Goal: Task Accomplishment & Management: Complete application form

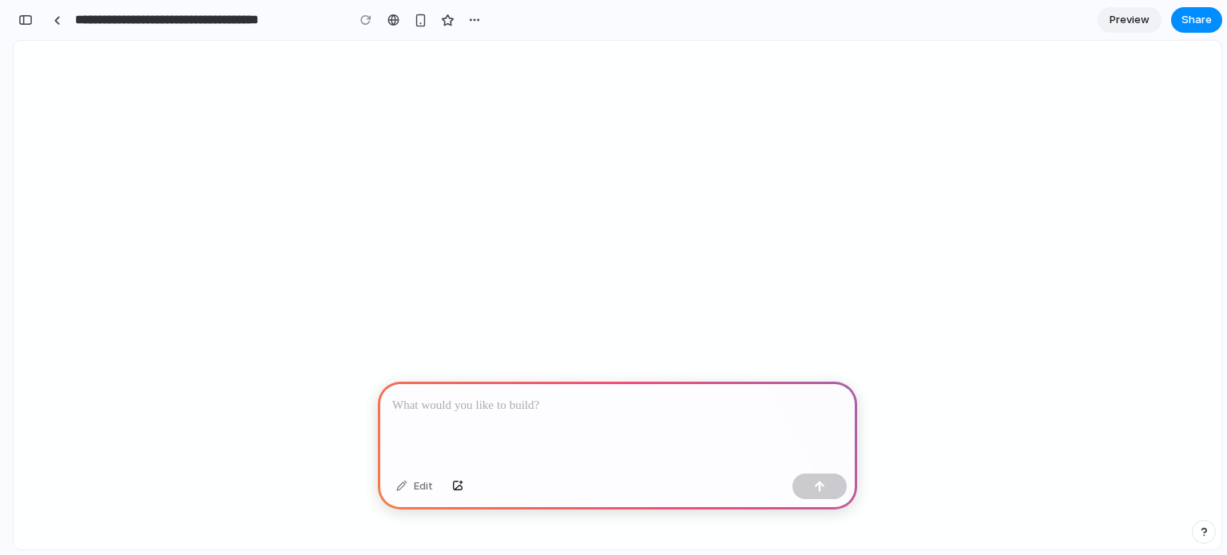
click at [486, 414] on div at bounding box center [617, 424] width 479 height 85
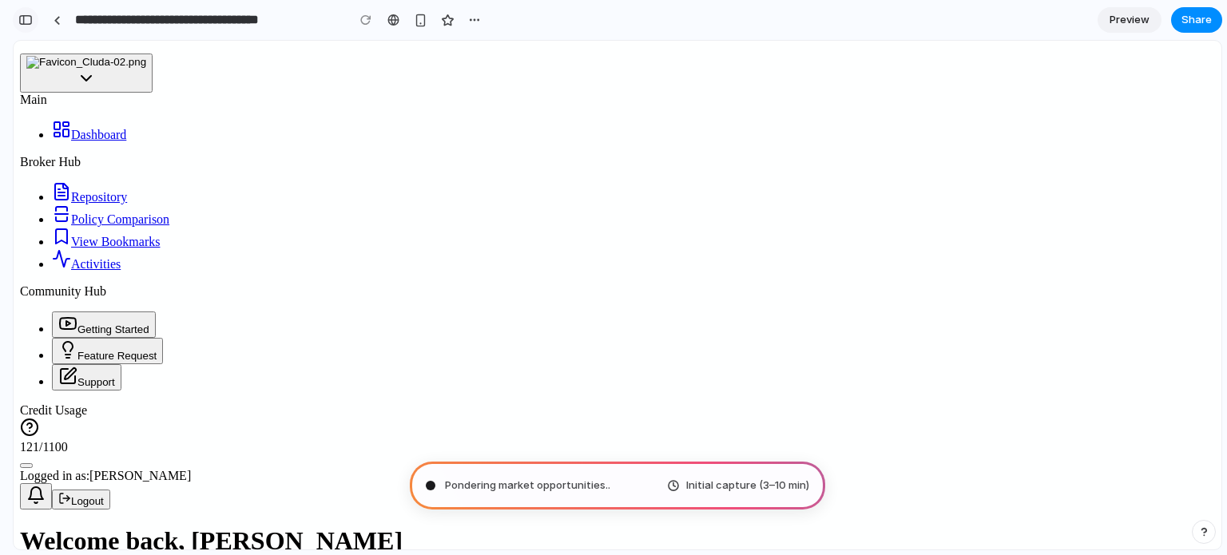
click at [17, 13] on button "button" at bounding box center [26, 20] width 26 height 26
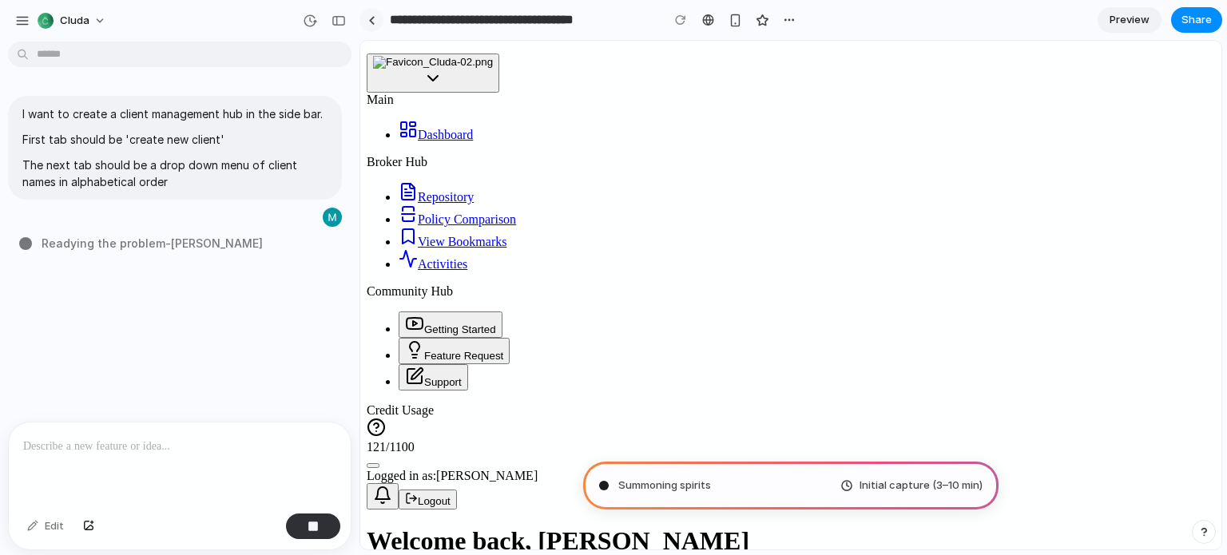
type input "**********"
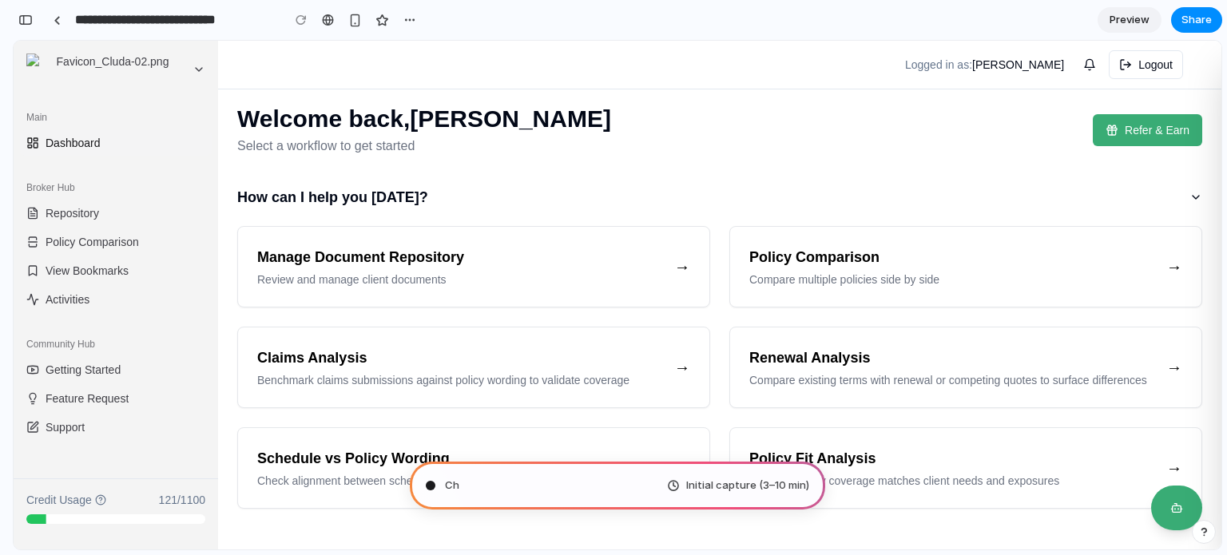
scroll to position [768, 0]
click at [27, 26] on button "button" at bounding box center [26, 20] width 26 height 26
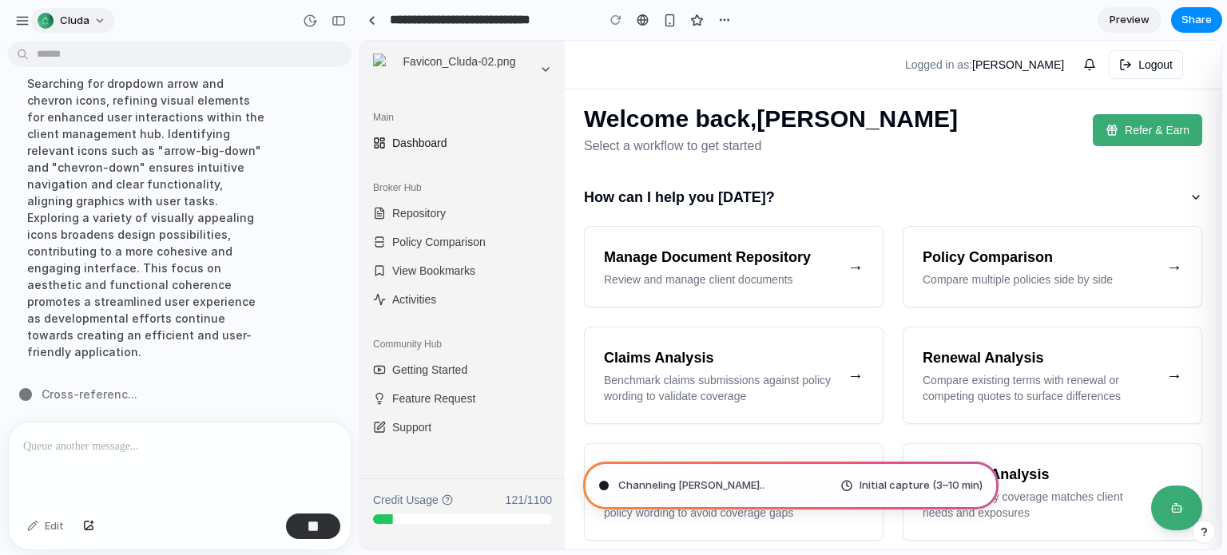
click at [85, 23] on span "cluda" at bounding box center [75, 21] width 30 height 16
click at [89, 22] on div "Settings Invite members Change theme Sign out" at bounding box center [613, 277] width 1227 height 555
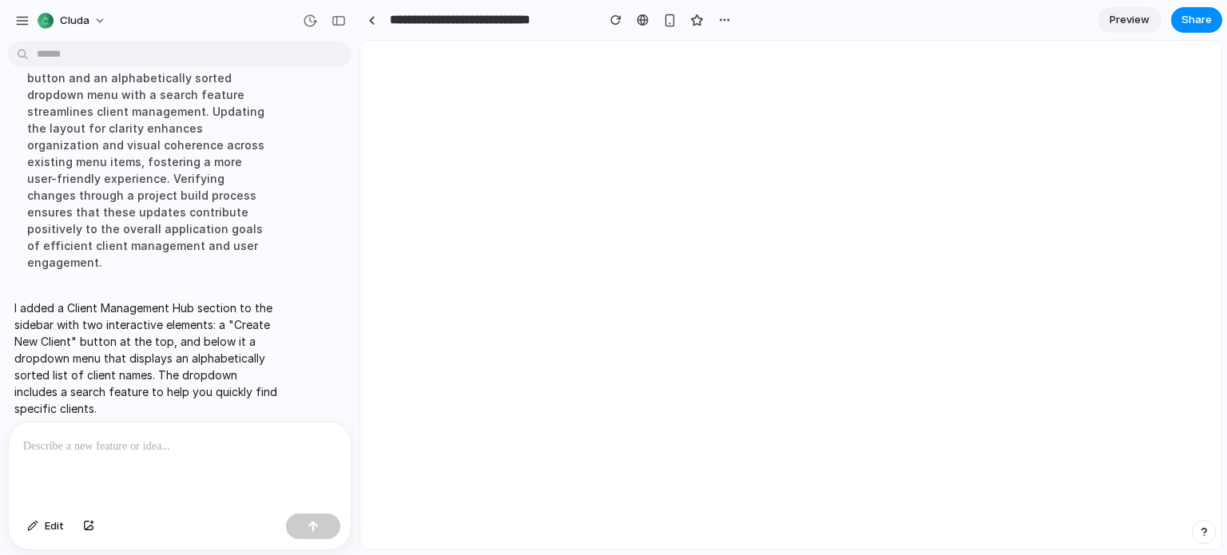
scroll to position [0, 0]
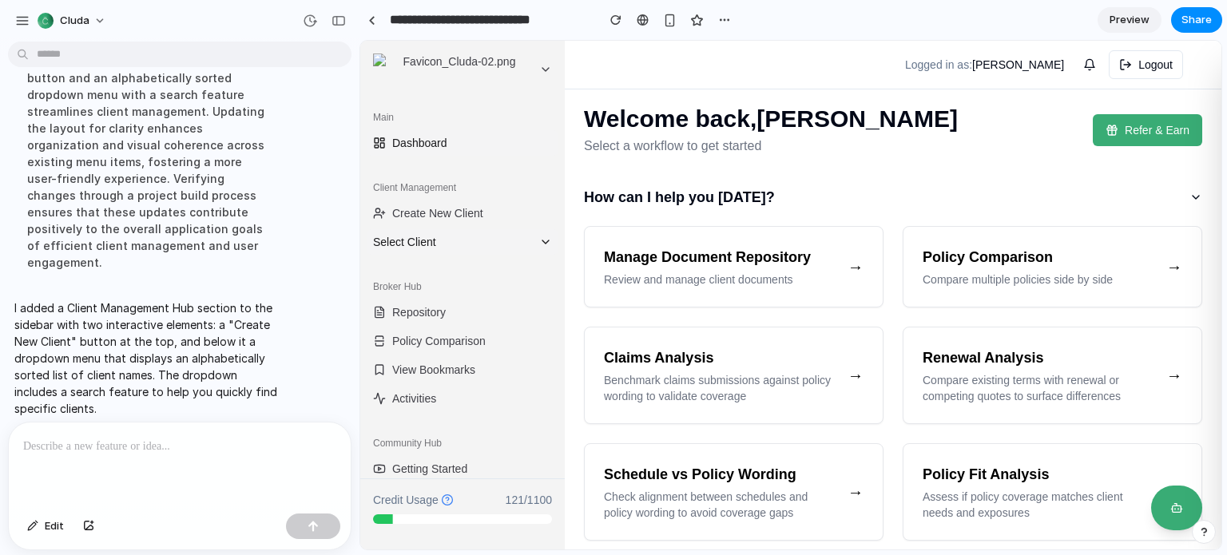
click at [515, 240] on span "Select Client" at bounding box center [453, 242] width 160 height 16
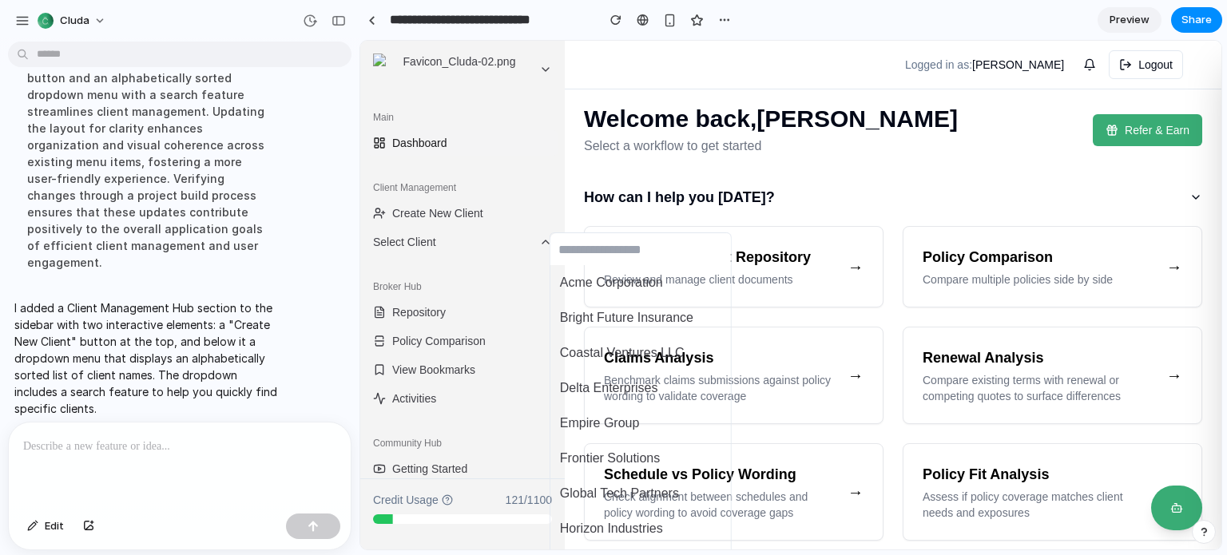
click at [486, 243] on div "Acme Corporation Bright Future Insurance Coastal Ventures LLC Delta Enterprises…" at bounding box center [790, 295] width 861 height 509
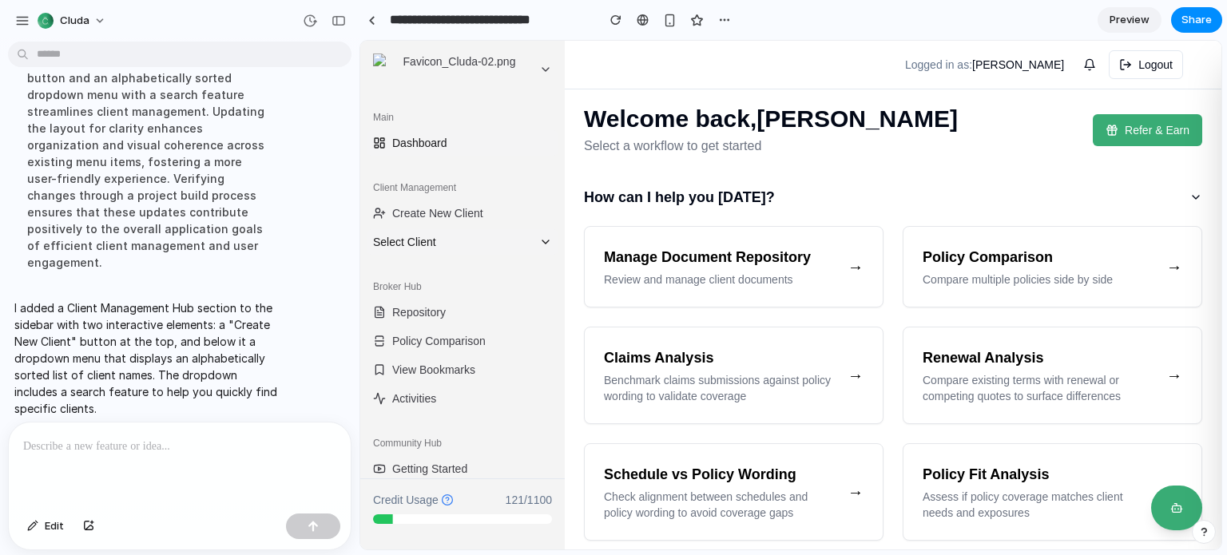
click at [542, 243] on icon at bounding box center [545, 241] width 6 height 3
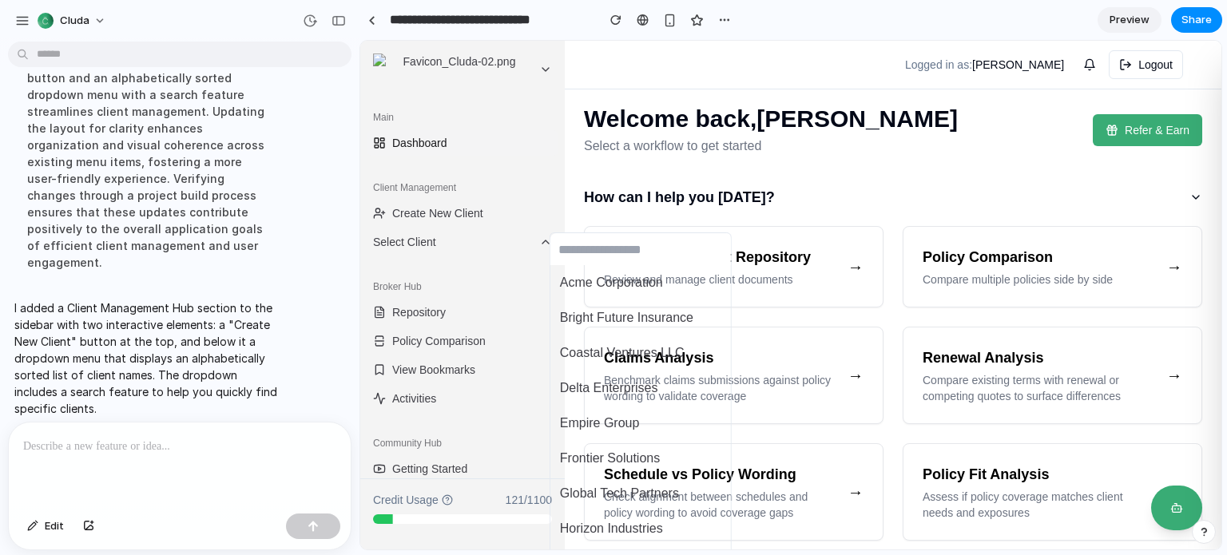
click at [513, 240] on div "Acme Corporation Bright Future Insurance Coastal Ventures LLC Delta Enterprises…" at bounding box center [790, 295] width 861 height 509
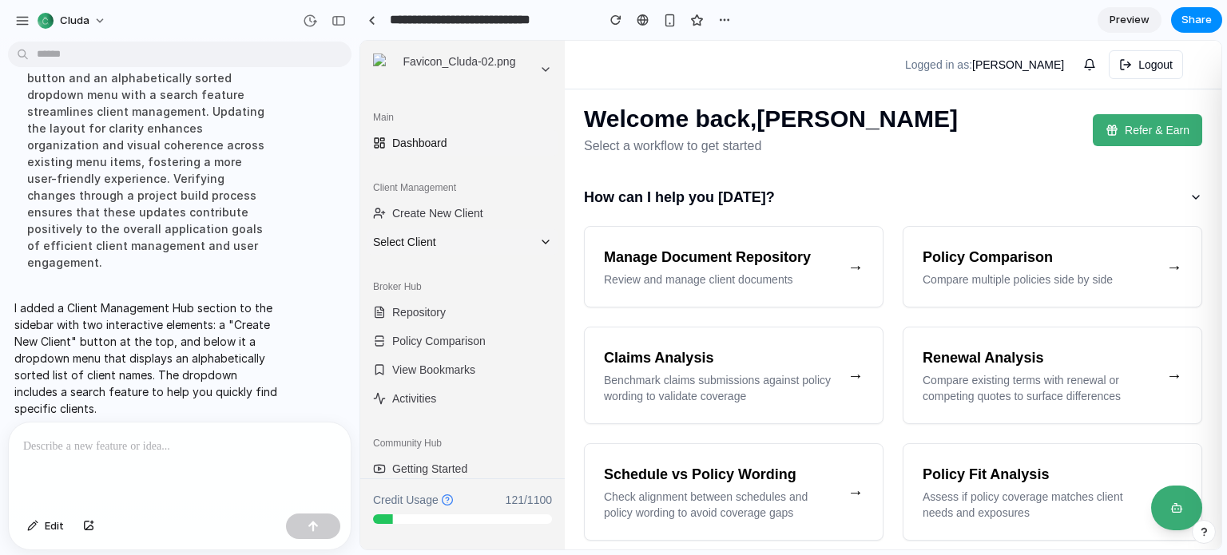
click at [425, 242] on span "Select Client" at bounding box center [453, 242] width 160 height 16
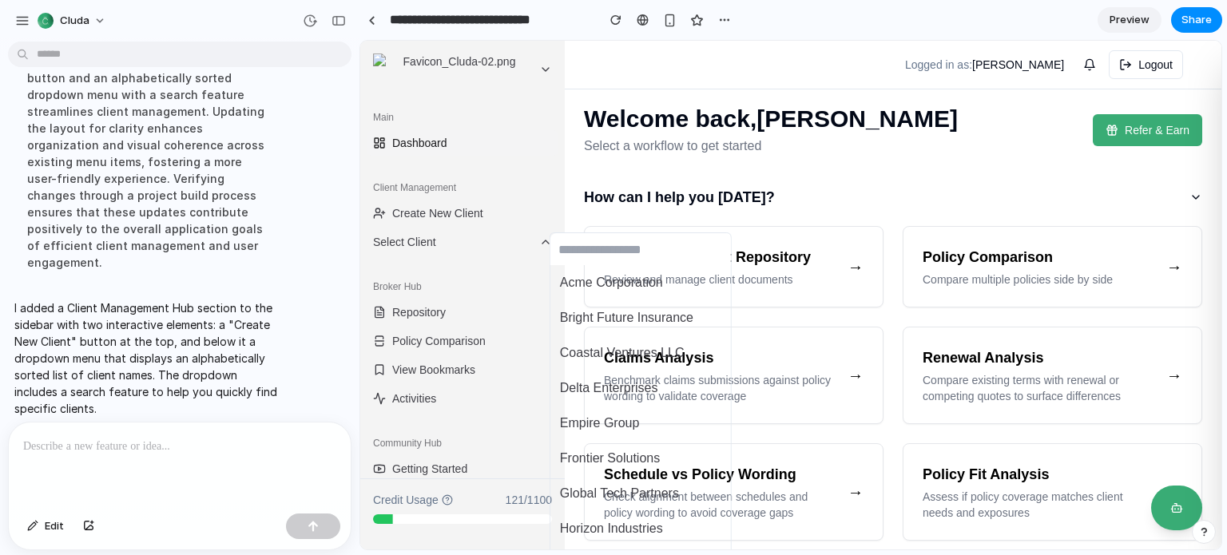
click at [431, 242] on div "Acme Corporation Bright Future Insurance Coastal Ventures LLC Delta Enterprises…" at bounding box center [790, 295] width 861 height 509
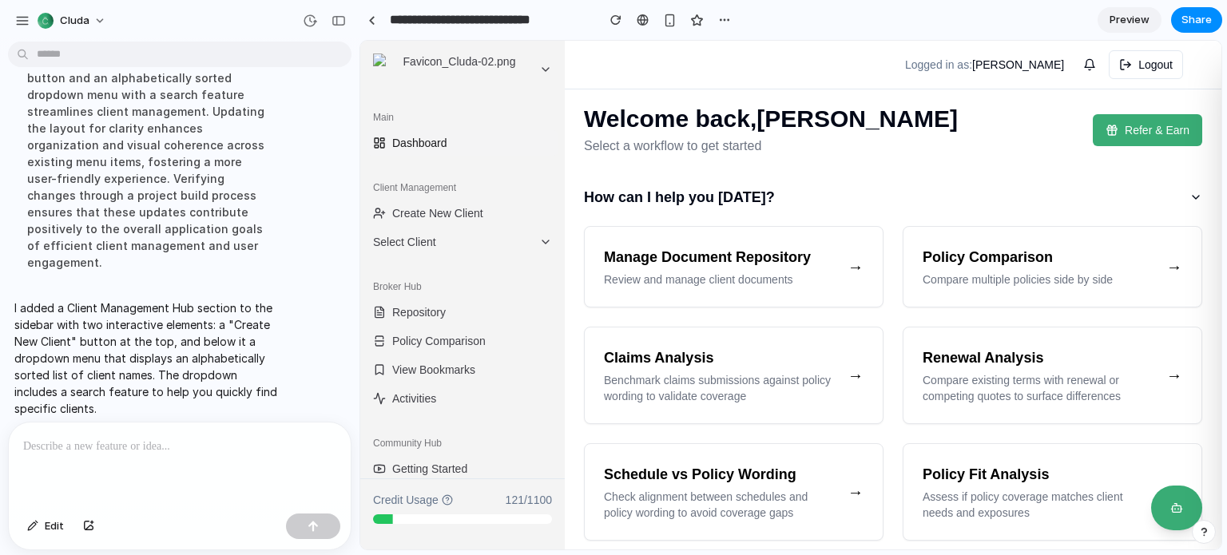
click at [1134, 24] on span "Preview" at bounding box center [1129, 20] width 40 height 16
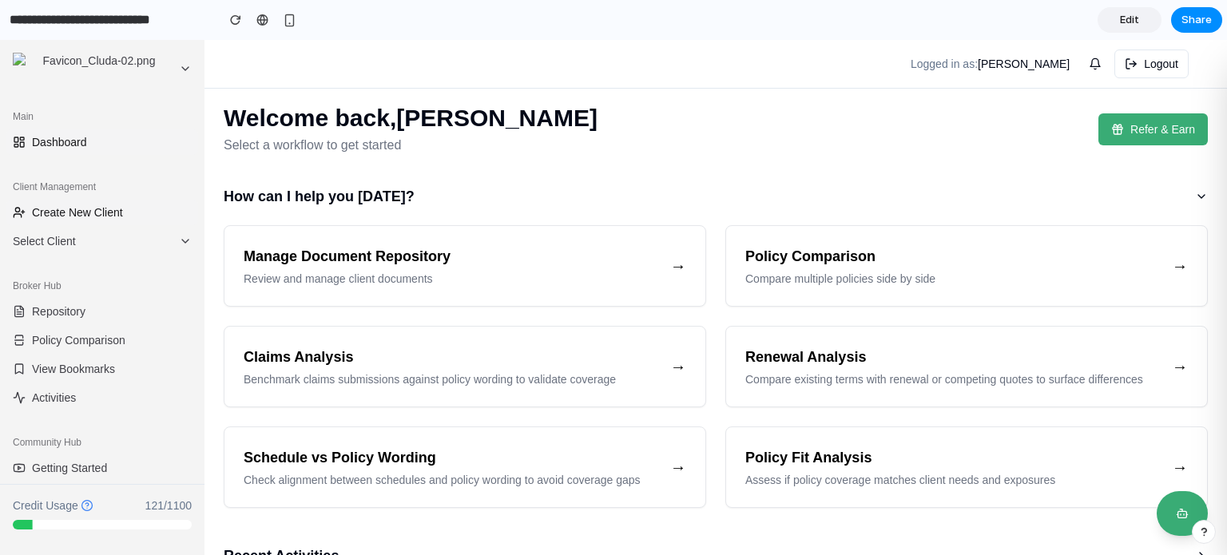
click at [103, 207] on span "Create New Client" at bounding box center [77, 212] width 91 height 16
click at [81, 236] on span "Select Client" at bounding box center [93, 241] width 160 height 16
click at [107, 241] on div "Acme Corporation Bright Future Insurance Coastal Ventures LLC Delta Enterprises…" at bounding box center [613, 297] width 1227 height 515
click at [107, 261] on div "Main Dashboard Client Management Create New Client Select Client Broker Hub Rep…" at bounding box center [102, 320] width 204 height 447
click at [179, 241] on icon at bounding box center [185, 241] width 13 height 13
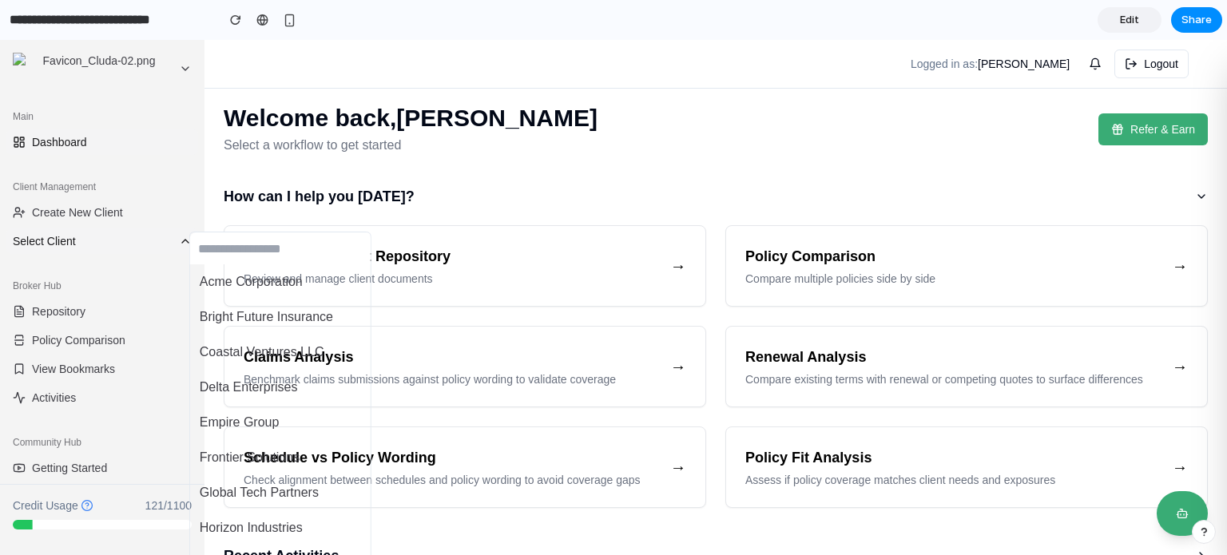
click at [173, 241] on div "Acme Corporation Bright Future Insurance Coastal Ventures LLC Delta Enterprises…" at bounding box center [613, 297] width 1227 height 515
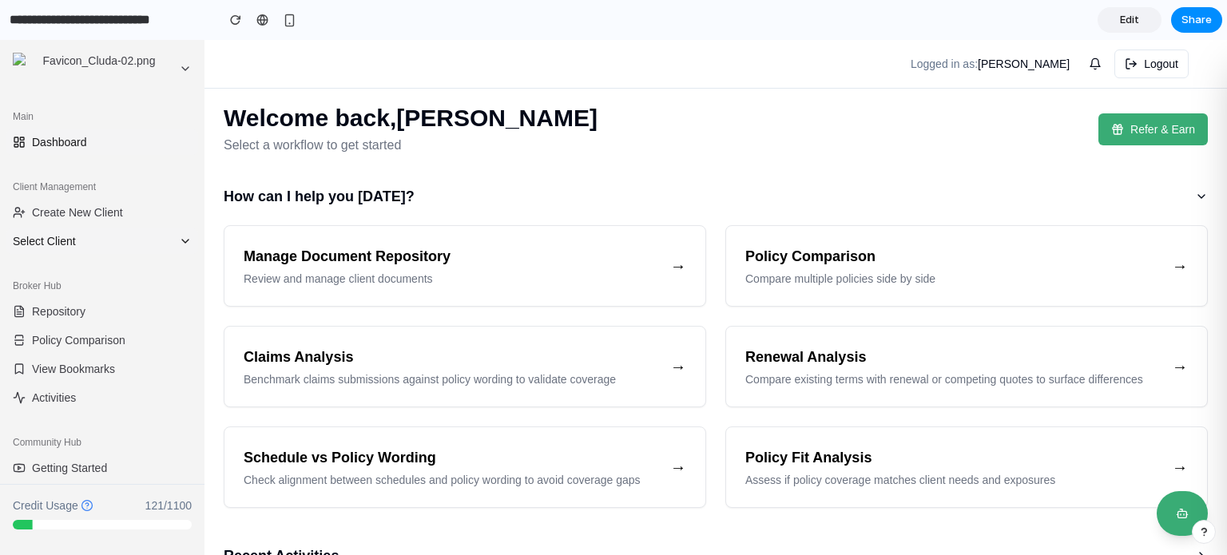
click at [179, 243] on icon at bounding box center [185, 241] width 13 height 13
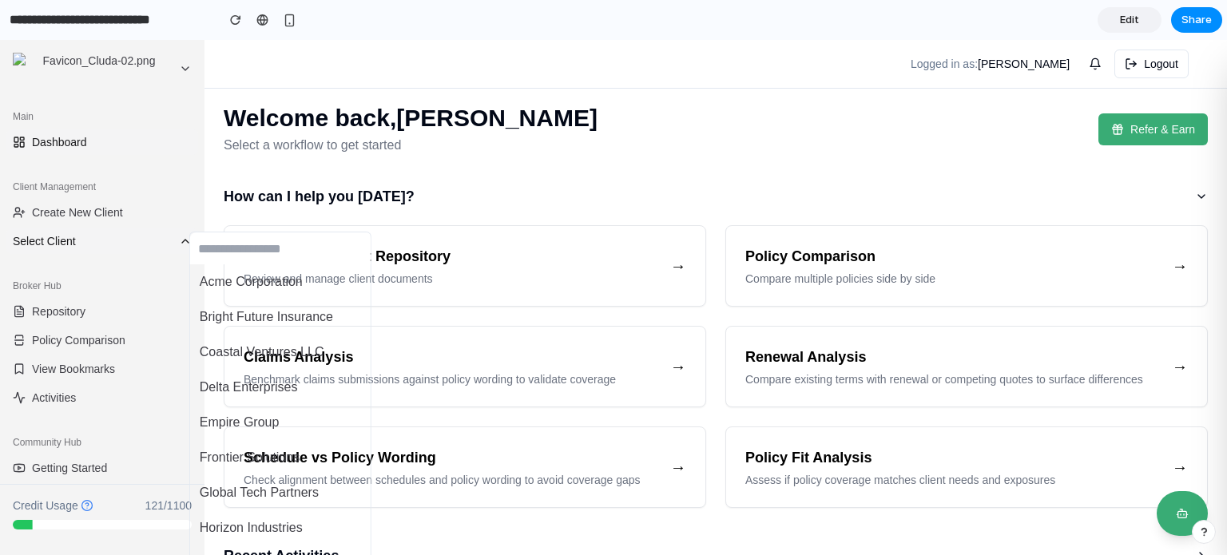
click at [169, 243] on div "Acme Corporation Bright Future Insurance Coastal Ventures LLC Delta Enterprises…" at bounding box center [613, 297] width 1227 height 515
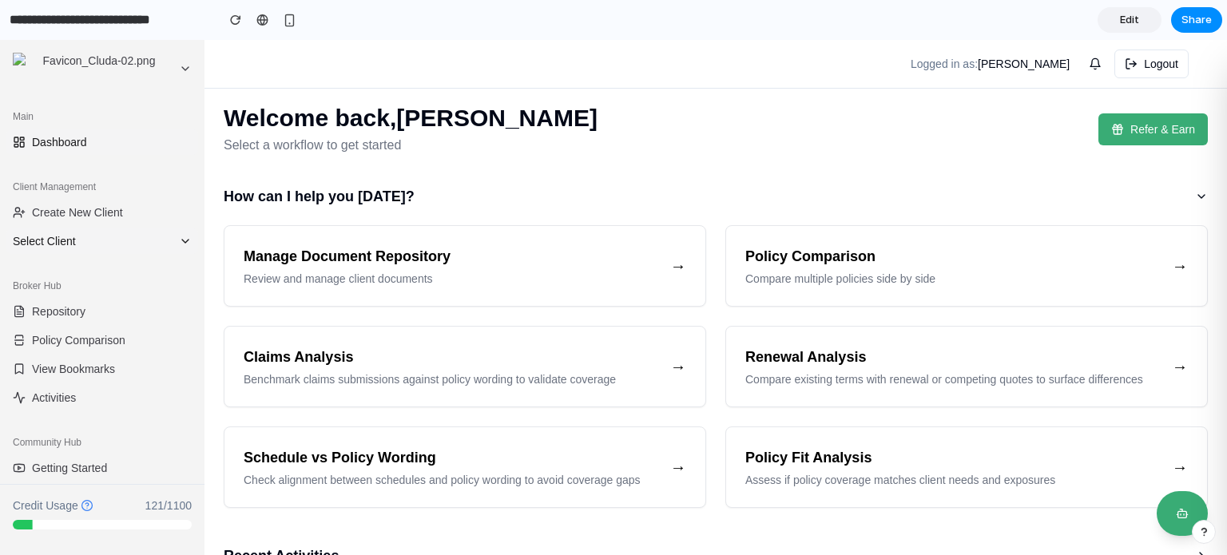
click at [179, 243] on icon at bounding box center [185, 241] width 13 height 13
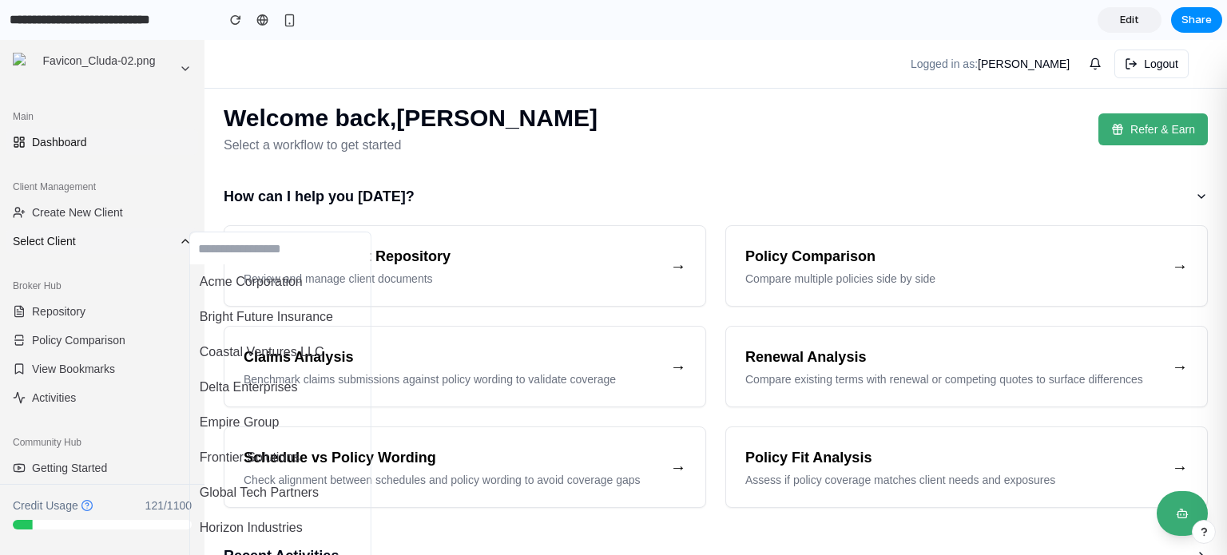
click at [169, 243] on div "Acme Corporation Bright Future Insurance Coastal Ventures LLC Delta Enterprises…" at bounding box center [613, 297] width 1227 height 515
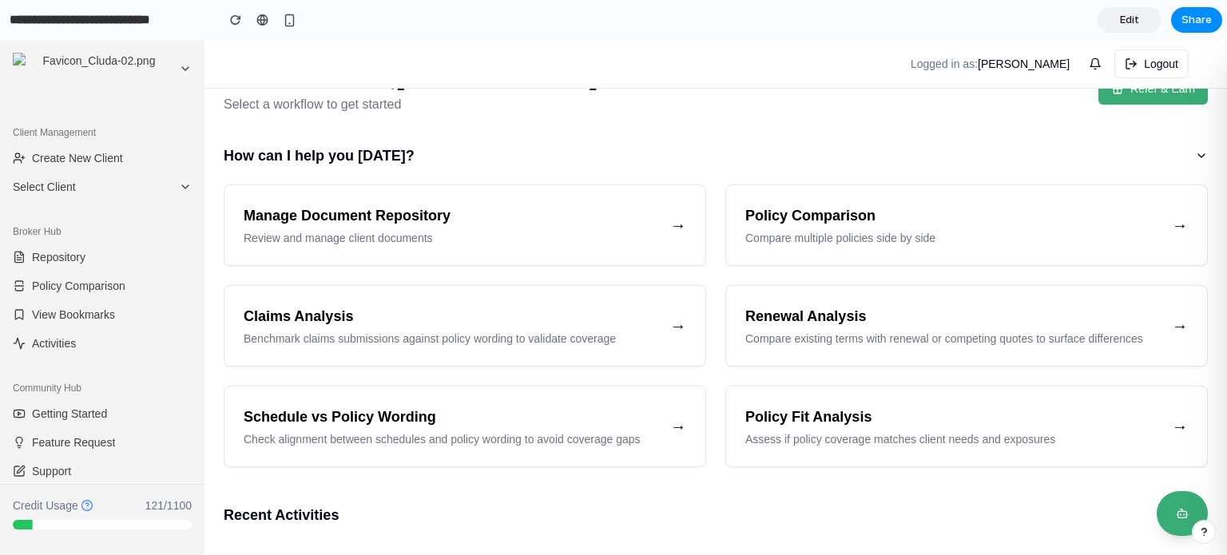
scroll to position [60, 0]
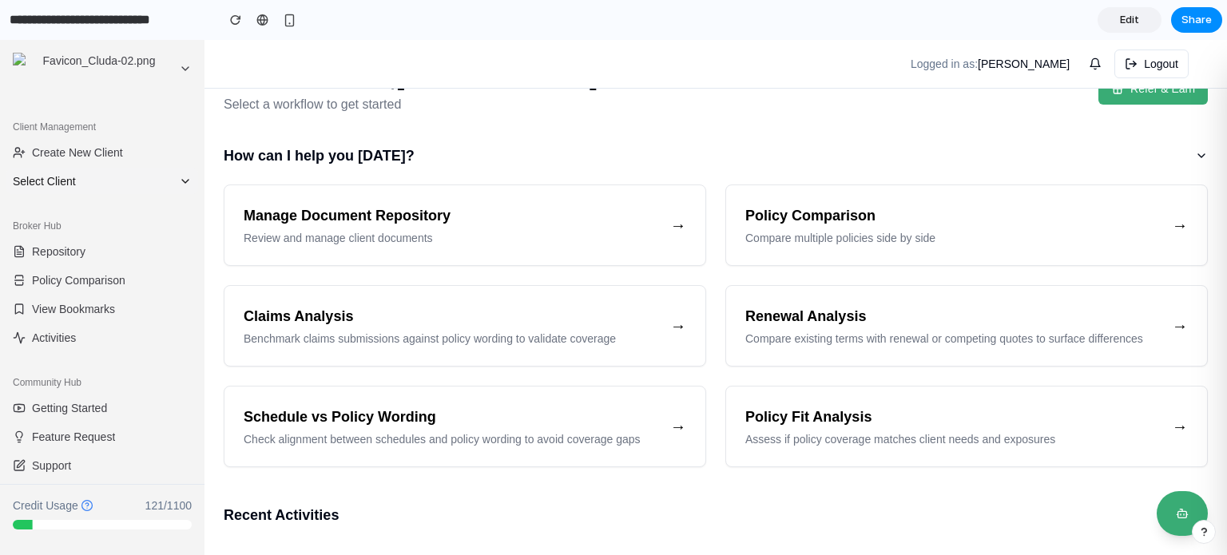
click at [179, 184] on icon at bounding box center [185, 181] width 13 height 13
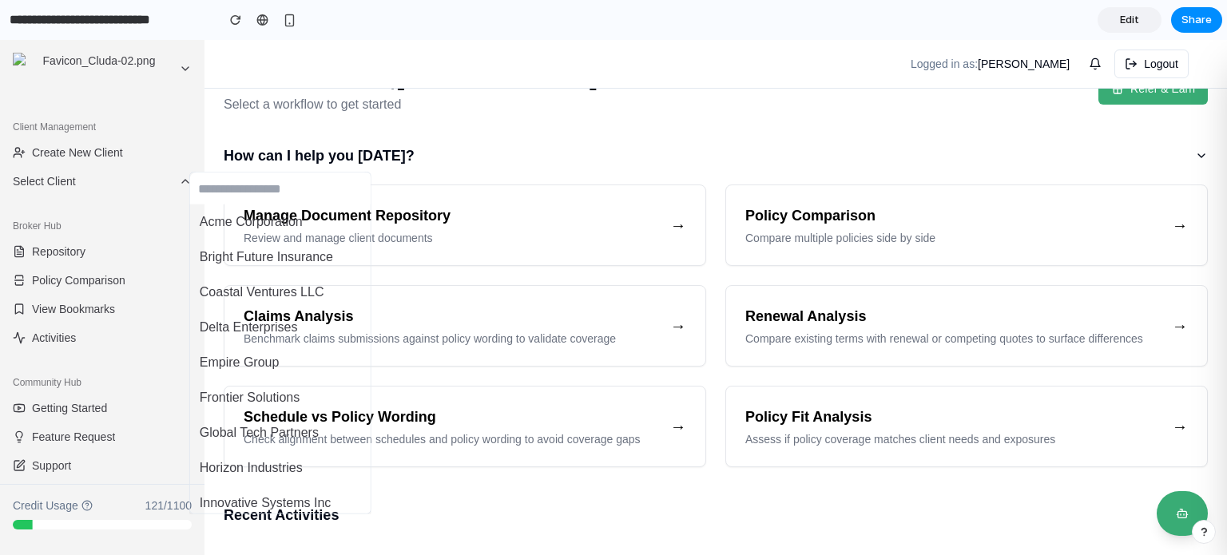
click at [232, 182] on input "text" at bounding box center [280, 189] width 180 height 32
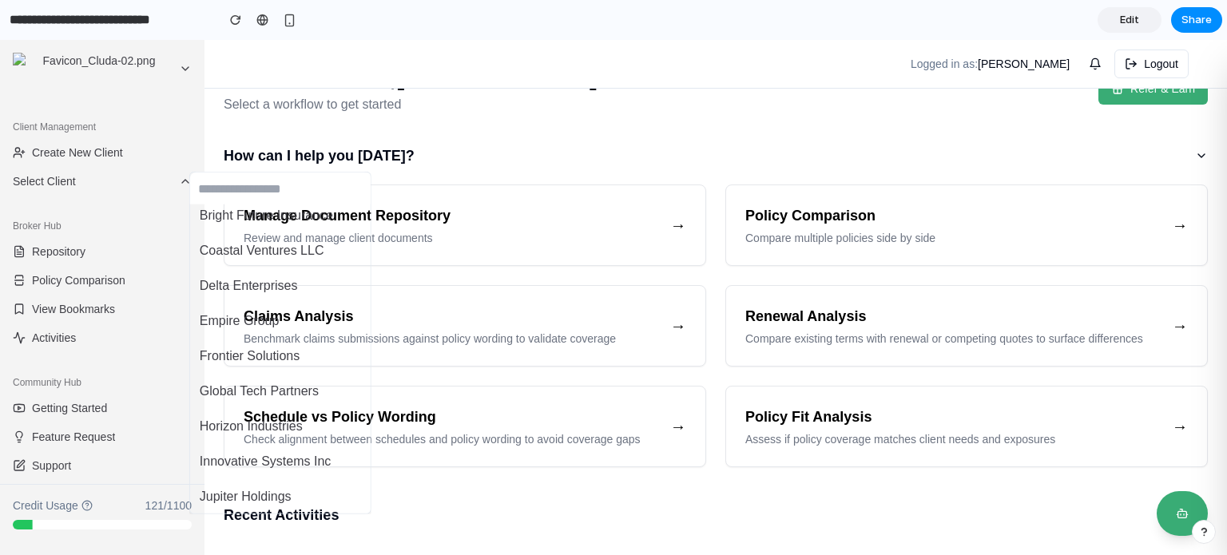
scroll to position [0, 0]
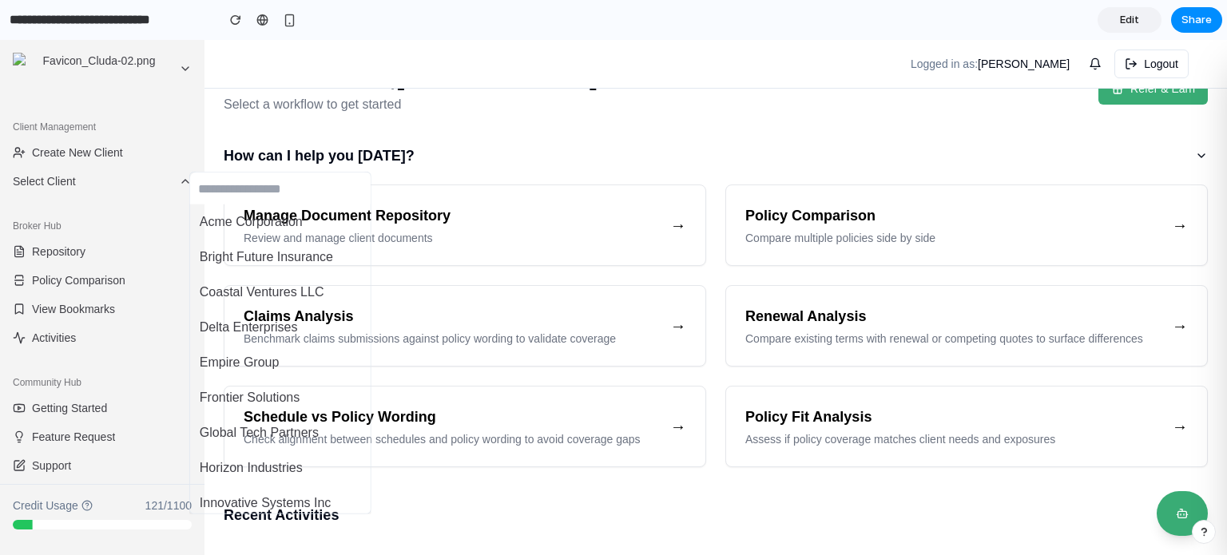
click at [1148, 21] on link "Edit" at bounding box center [1129, 20] width 64 height 26
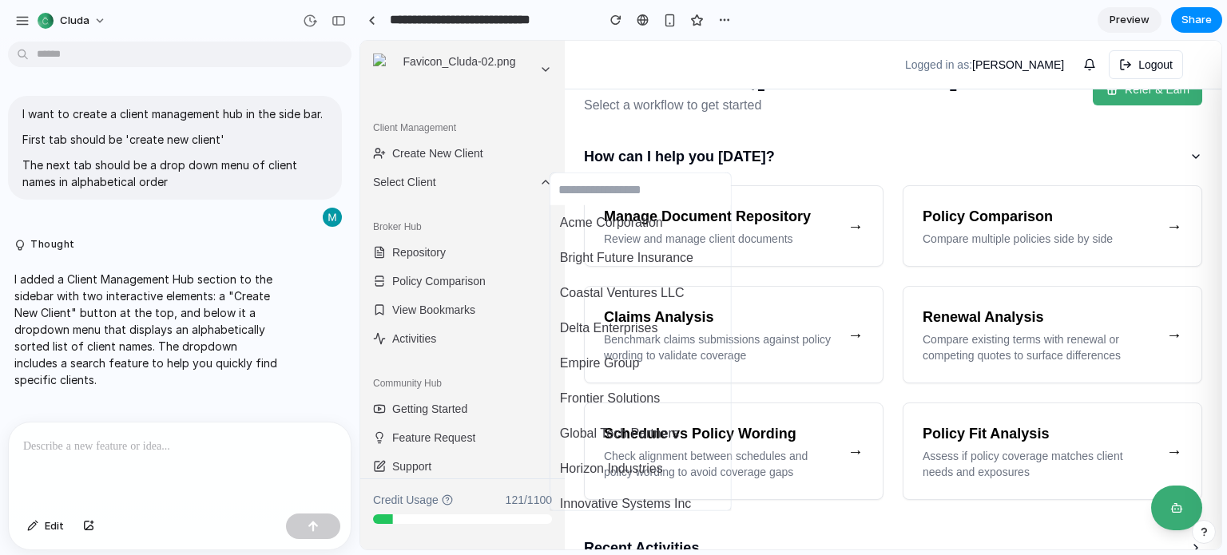
click at [158, 451] on div at bounding box center [180, 464] width 342 height 85
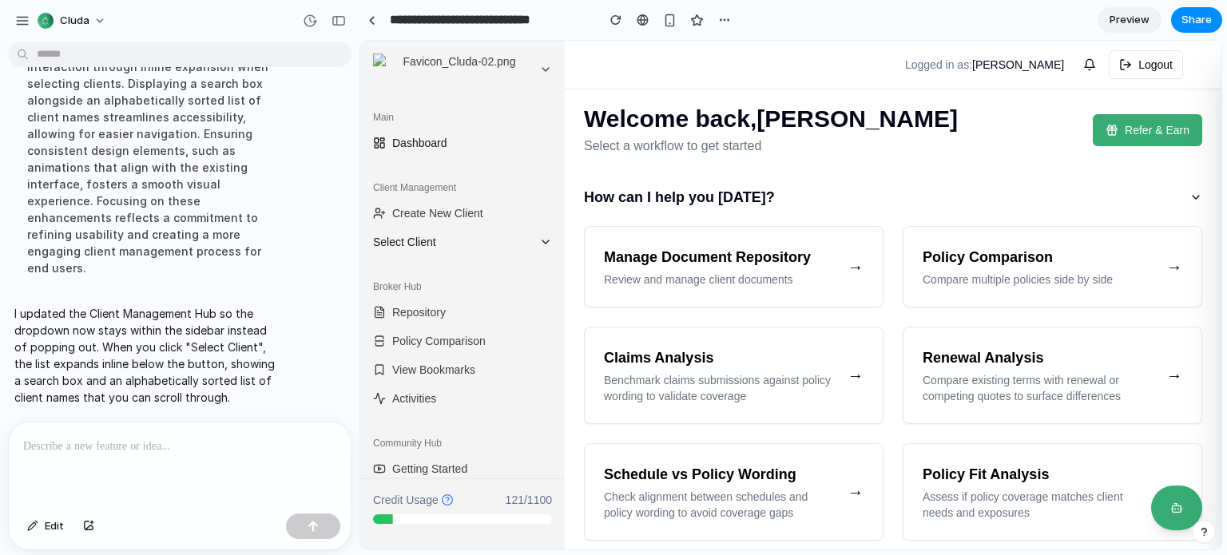
click at [512, 236] on span "Select Client" at bounding box center [453, 242] width 160 height 16
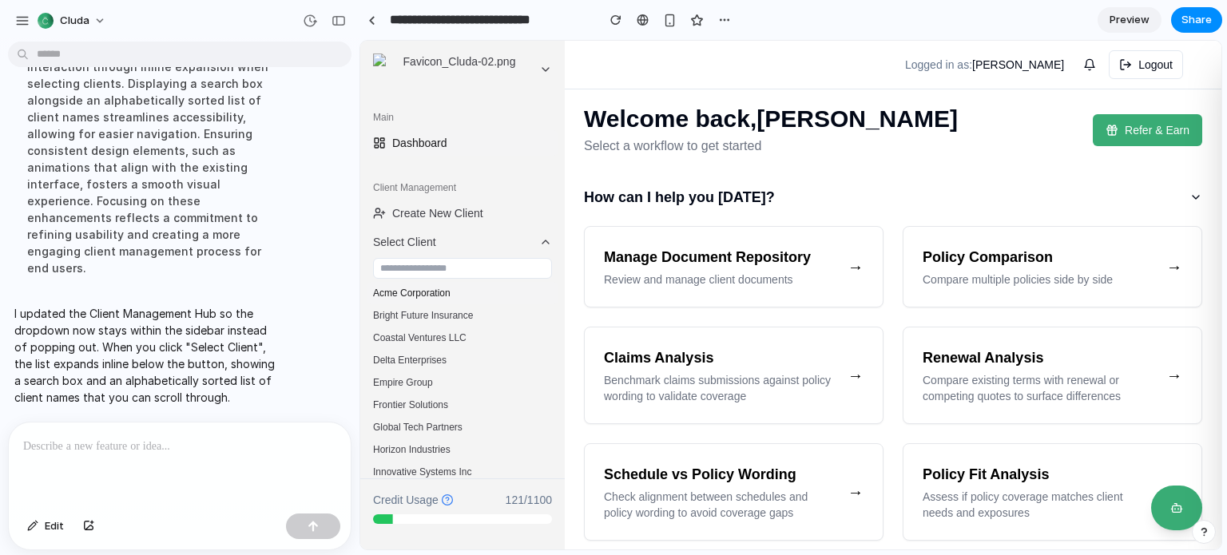
click at [450, 292] on button "Acme Corporation" at bounding box center [463, 293] width 192 height 22
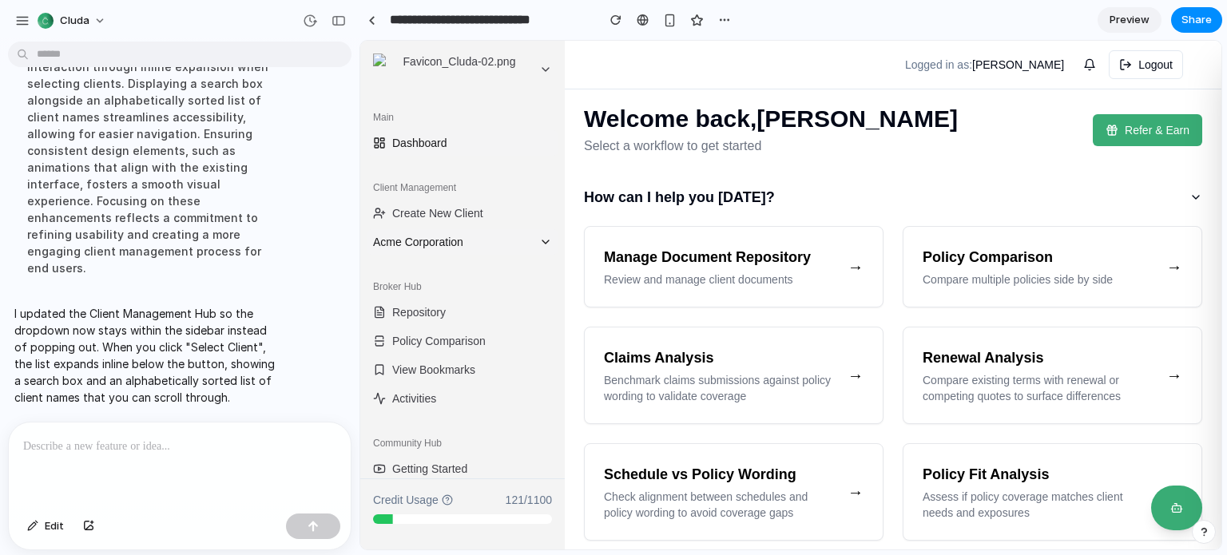
click at [474, 253] on div "Client Management Create New Client Acme Corporation" at bounding box center [462, 215] width 204 height 93
click at [475, 250] on button "Acme Corporation" at bounding box center [463, 242] width 192 height 26
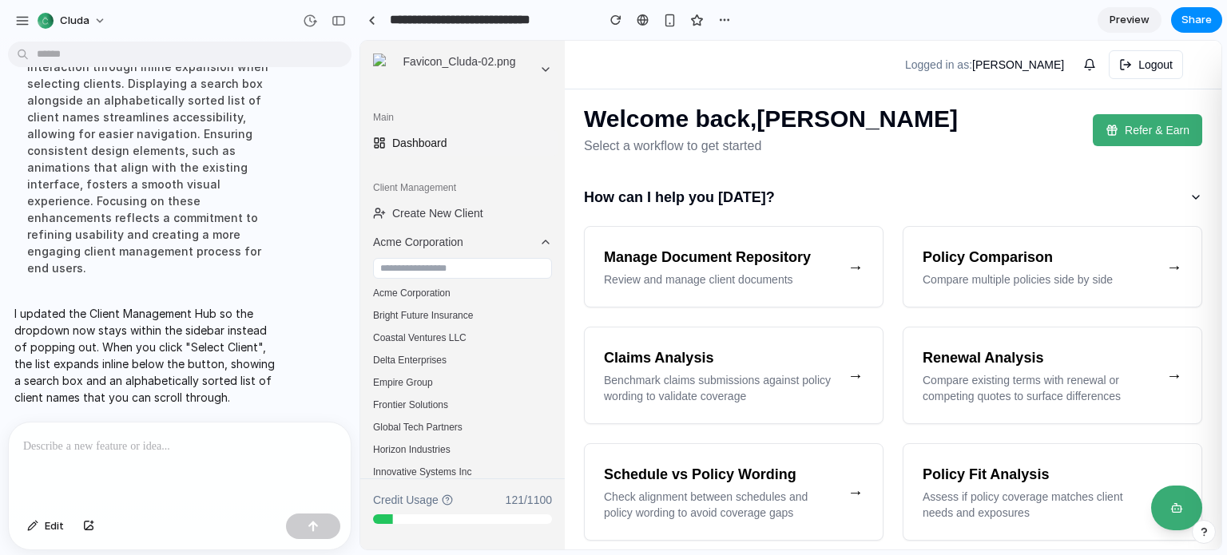
click at [458, 270] on input "text" at bounding box center [462, 268] width 179 height 21
click at [451, 500] on icon at bounding box center [447, 500] width 12 height 12
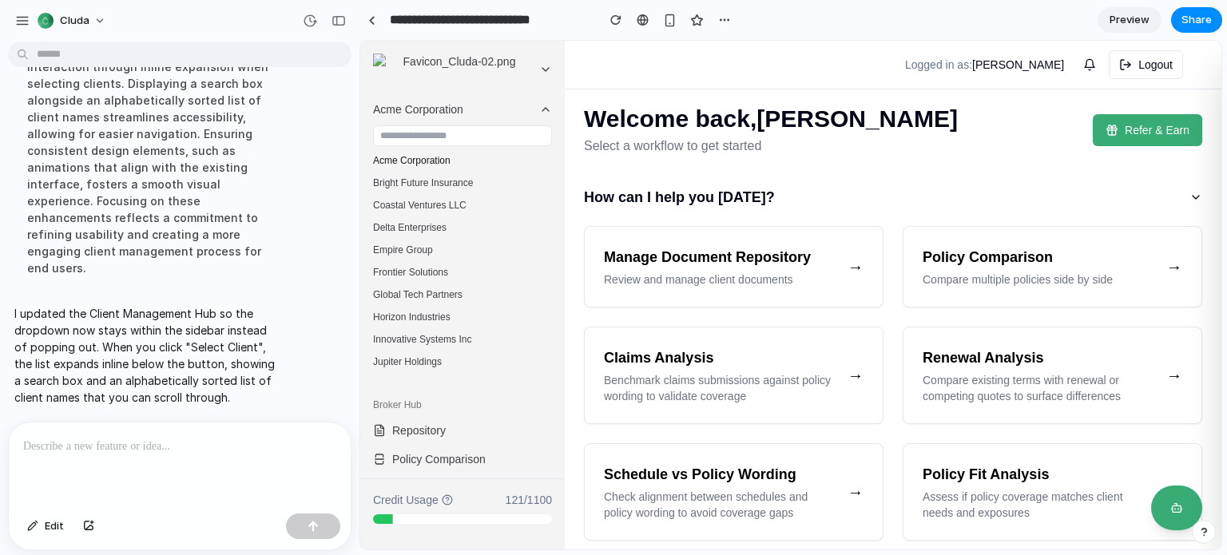
click at [450, 164] on button "Acme Corporation" at bounding box center [463, 160] width 192 height 22
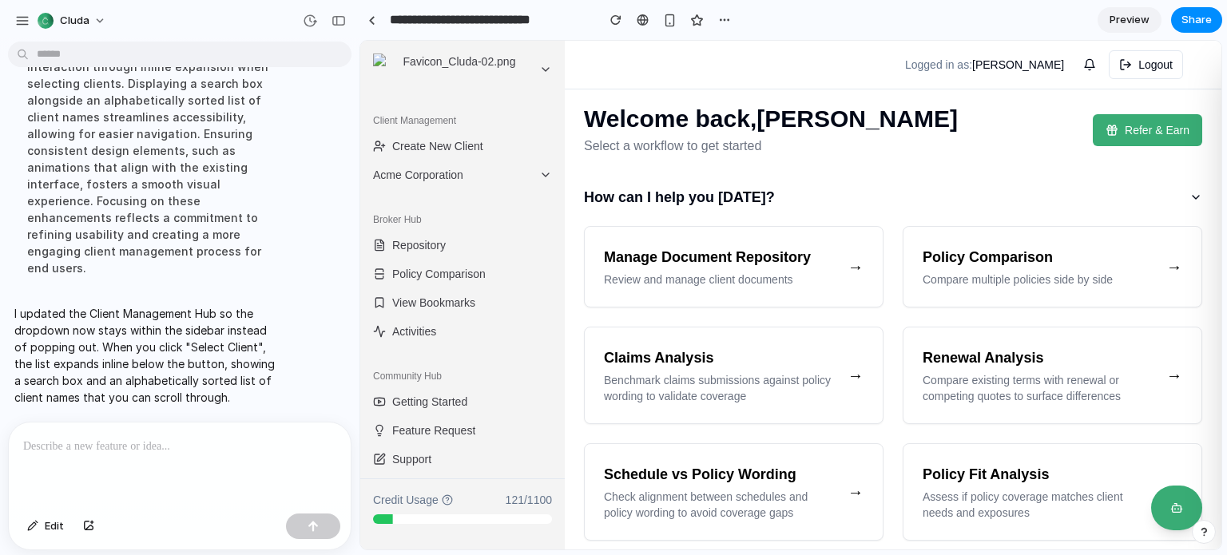
scroll to position [66, 0]
click at [462, 176] on span "Acme Corporation" at bounding box center [453, 176] width 160 height 16
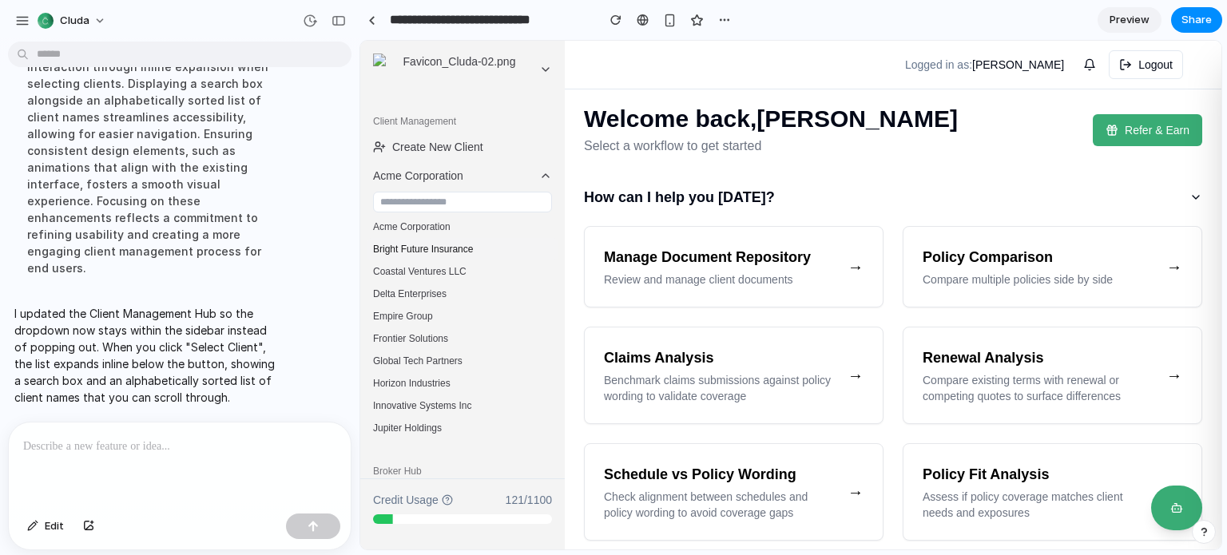
click at [453, 238] on button "Bright Future Insurance" at bounding box center [463, 249] width 192 height 22
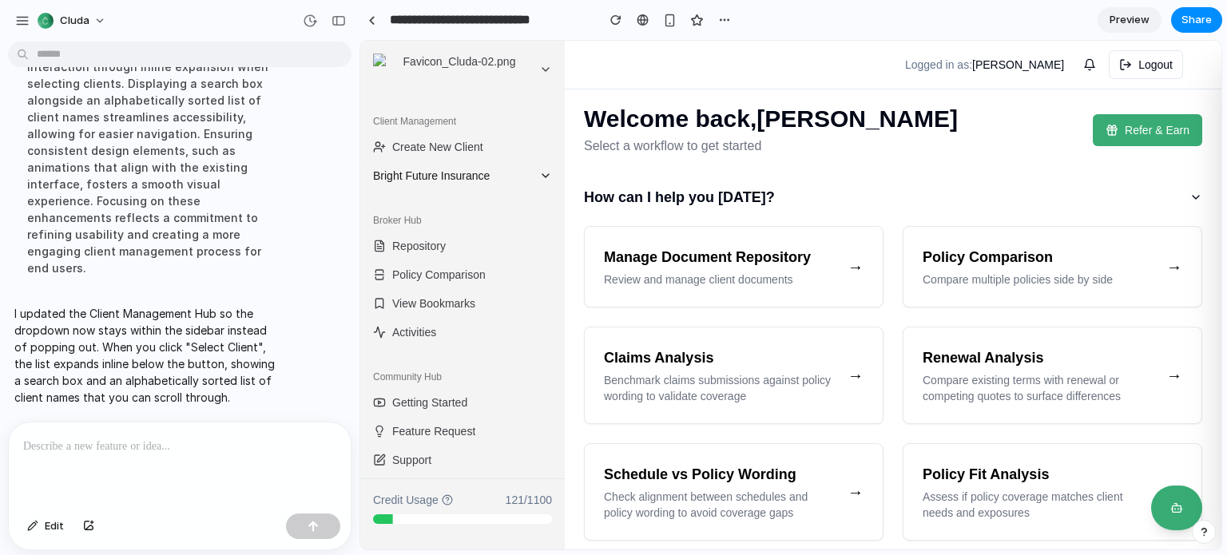
click at [466, 178] on span "Bright Future Insurance" at bounding box center [453, 176] width 160 height 16
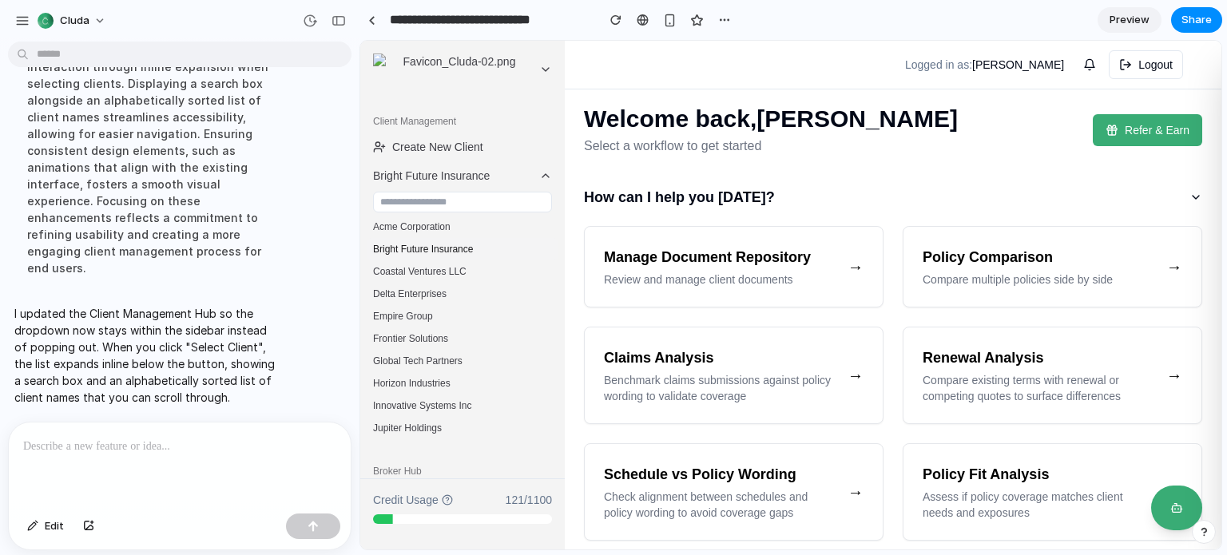
click at [454, 240] on button "Bright Future Insurance" at bounding box center [463, 249] width 192 height 22
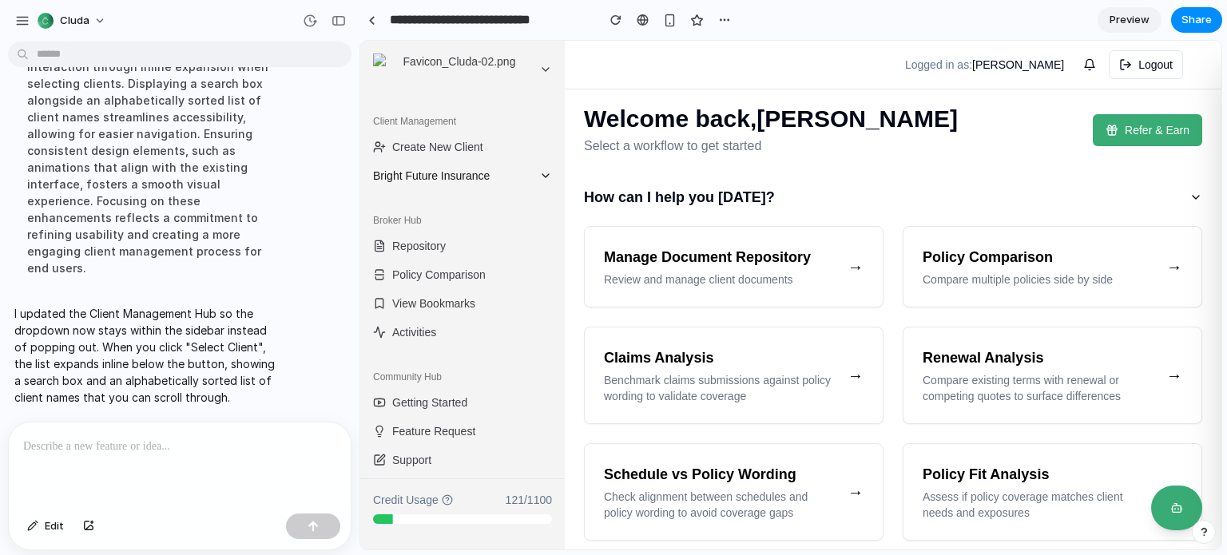
click at [454, 186] on button "Bright Future Insurance" at bounding box center [463, 176] width 192 height 26
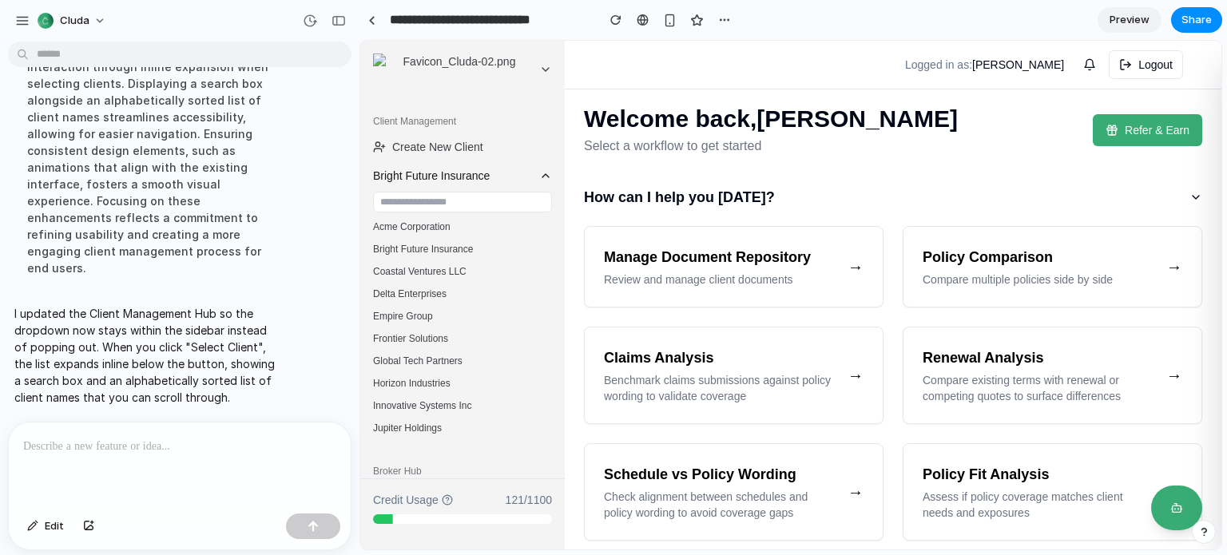
click at [447, 244] on button "Bright Future Insurance" at bounding box center [463, 249] width 192 height 22
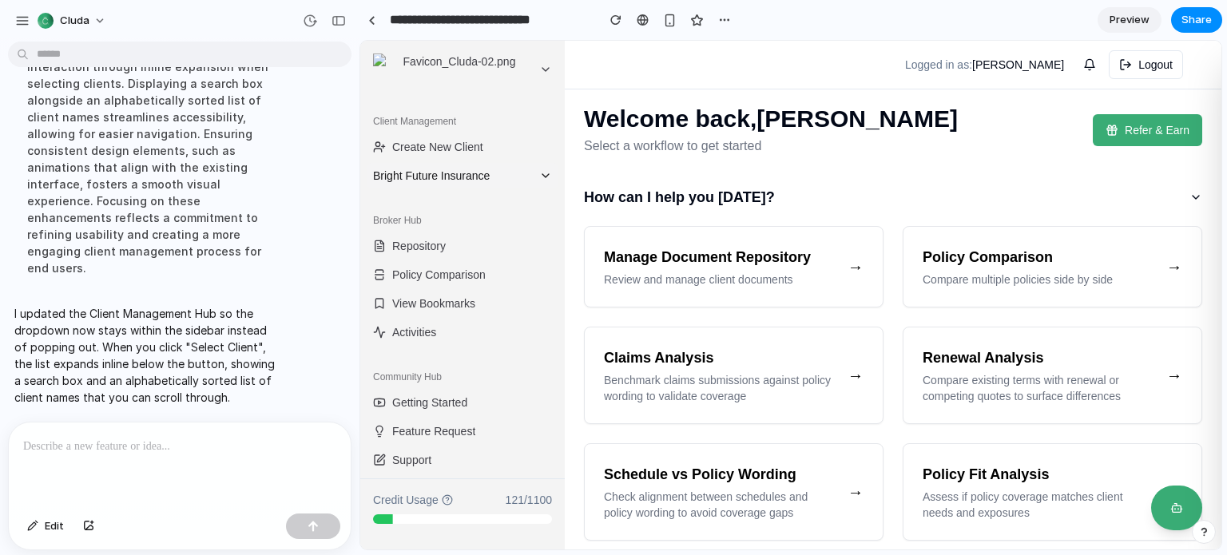
click at [459, 176] on span "Bright Future Insurance" at bounding box center [453, 176] width 160 height 16
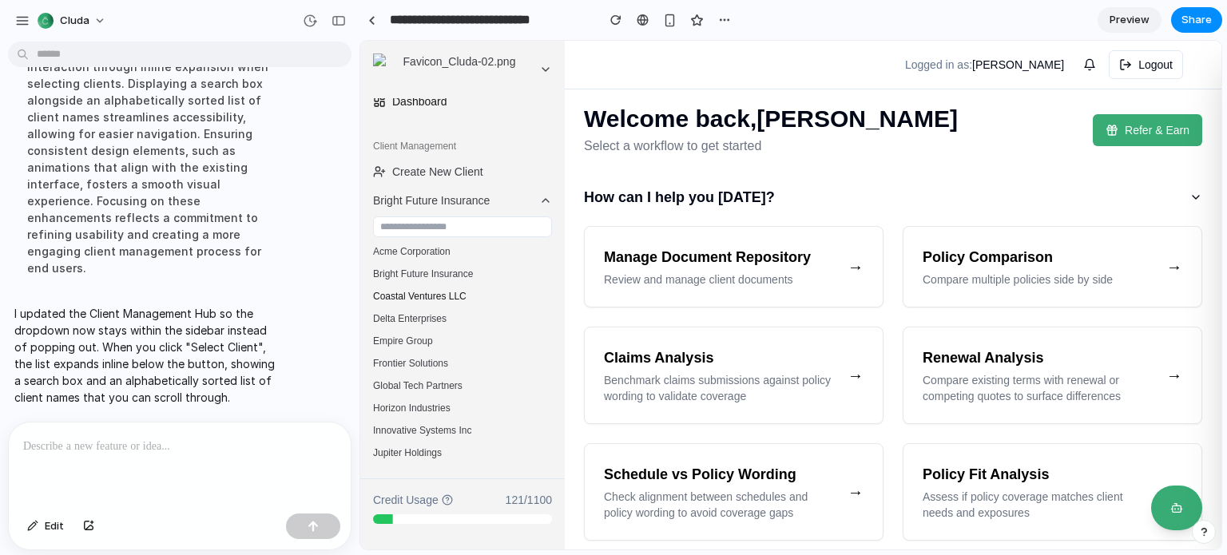
scroll to position [0, 0]
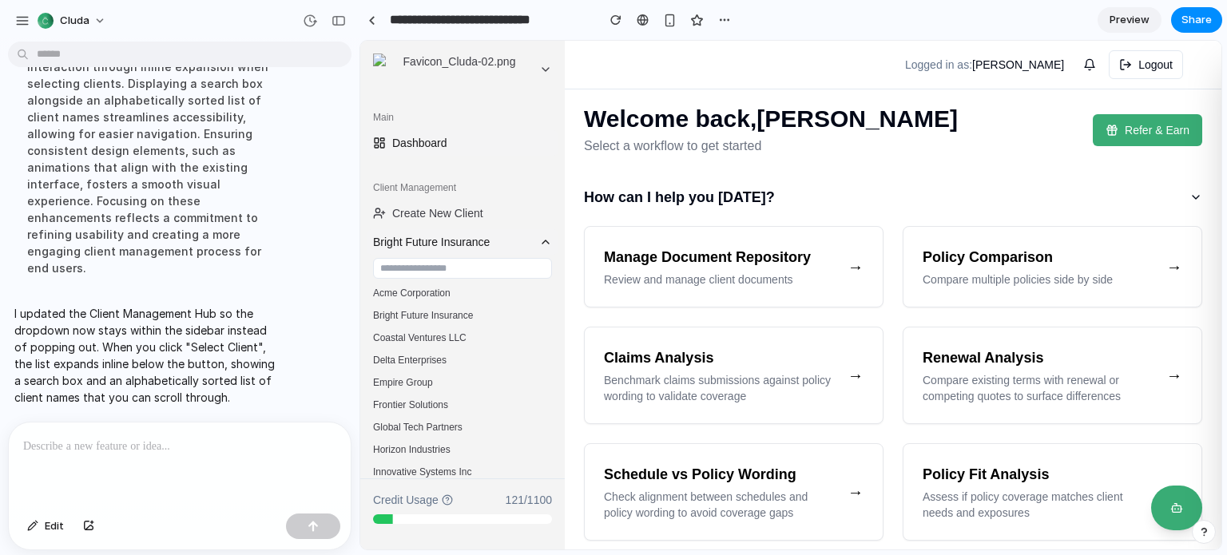
click at [458, 247] on span "Bright Future Insurance" at bounding box center [453, 242] width 160 height 16
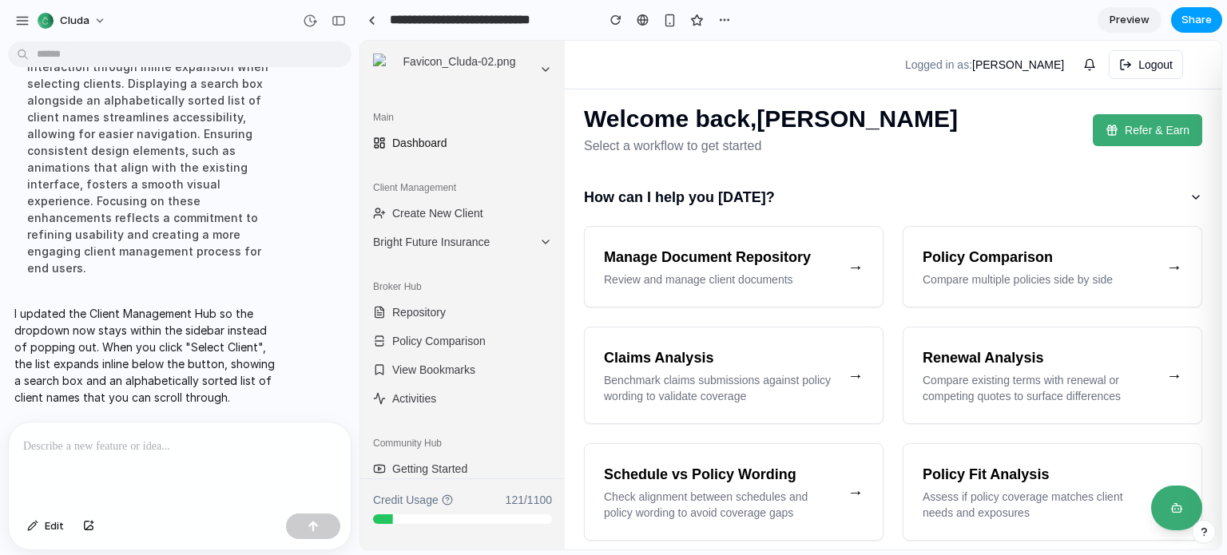
click at [1189, 18] on span "Share" at bounding box center [1196, 20] width 30 height 16
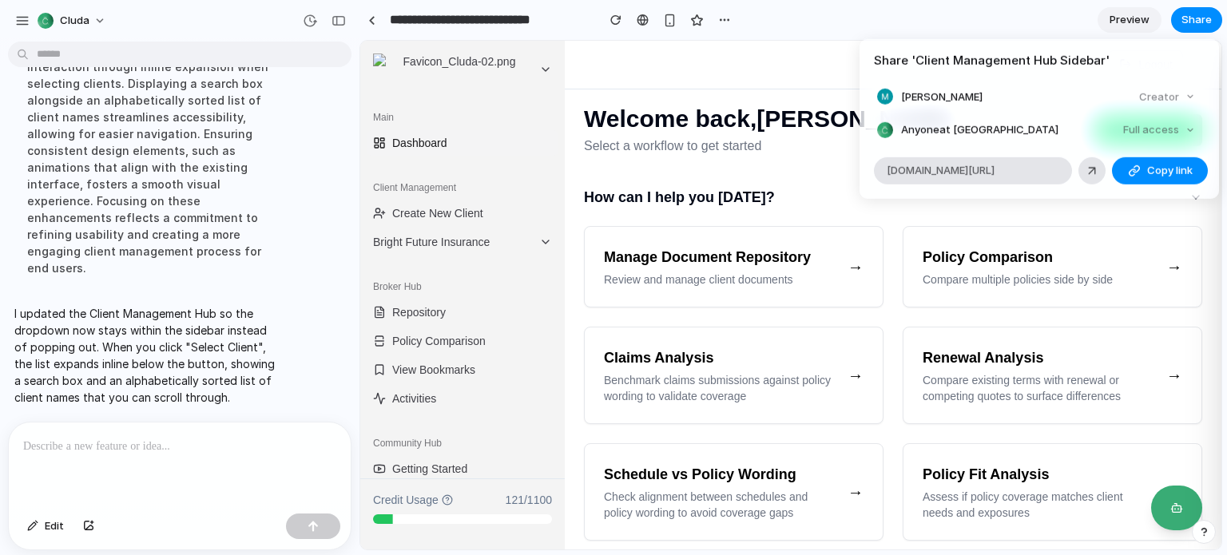
click at [1161, 95] on div "Creator" at bounding box center [1166, 96] width 69 height 22
click at [1154, 136] on div "Full access" at bounding box center [1158, 130] width 85 height 22
click at [1156, 129] on div "Full access" at bounding box center [1158, 130] width 85 height 22
click at [1143, 173] on button "Copy link" at bounding box center [1160, 170] width 96 height 27
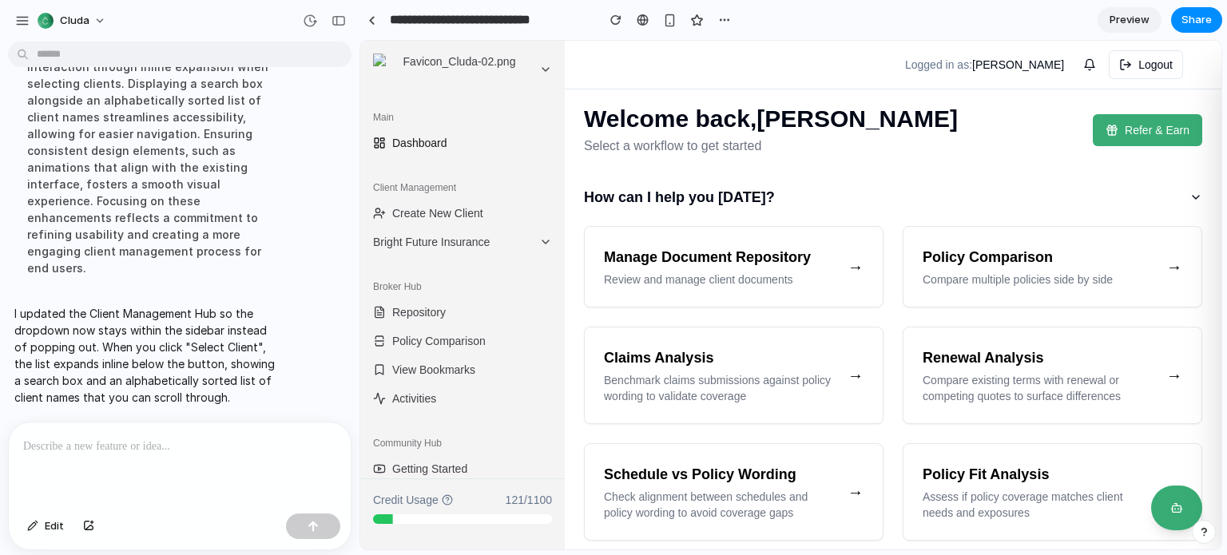
click at [145, 442] on div "Share ' Client Management Hub Sidebar ' [PERSON_NAME] Creator Anyone at Cluda F…" at bounding box center [613, 277] width 1227 height 555
click at [109, 443] on p at bounding box center [176, 446] width 307 height 19
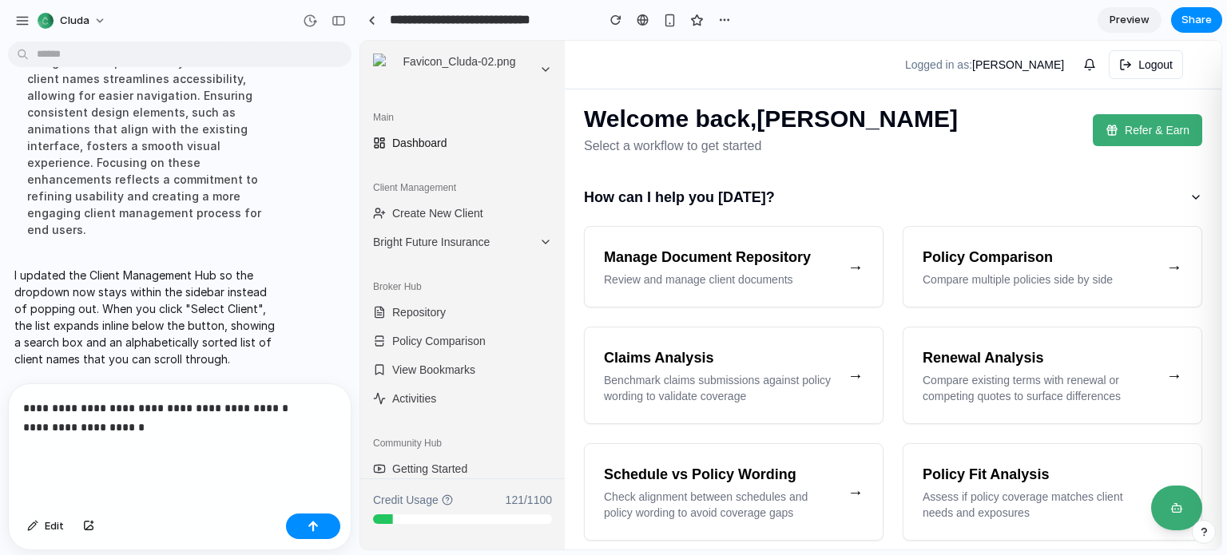
scroll to position [581, 0]
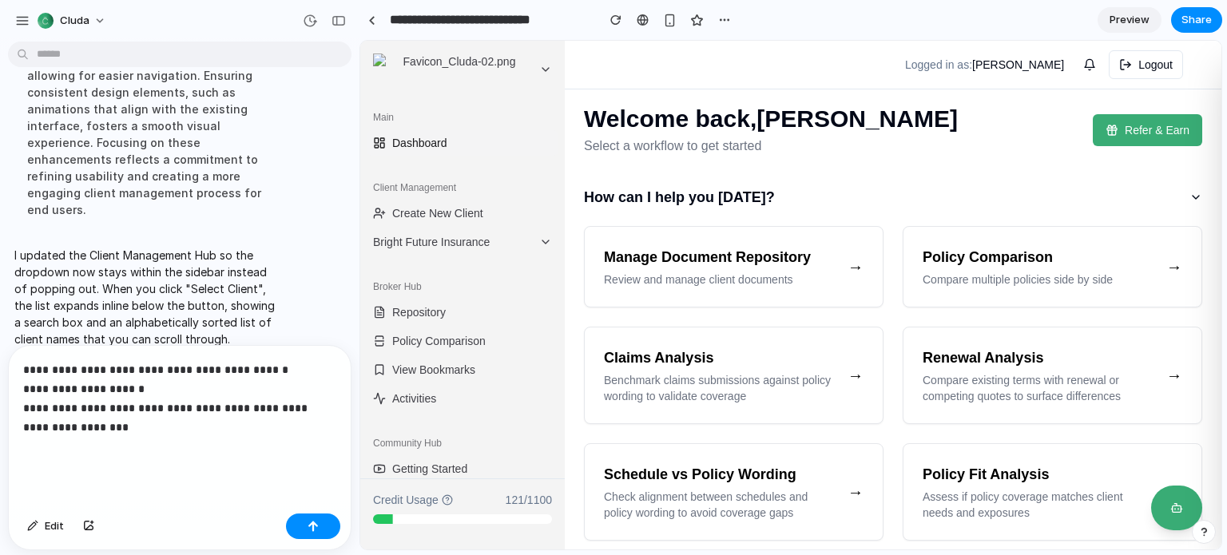
click at [32, 383] on p "**********" at bounding box center [176, 408] width 307 height 96
click at [78, 446] on p "**********" at bounding box center [176, 408] width 307 height 96
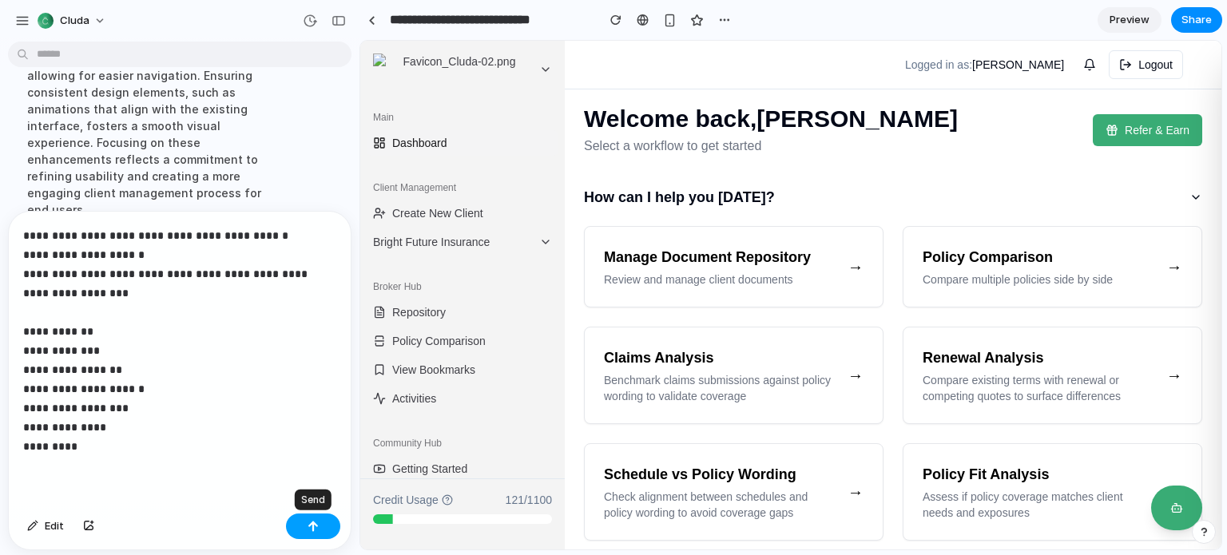
click at [312, 526] on div "button" at bounding box center [312, 526] width 11 height 11
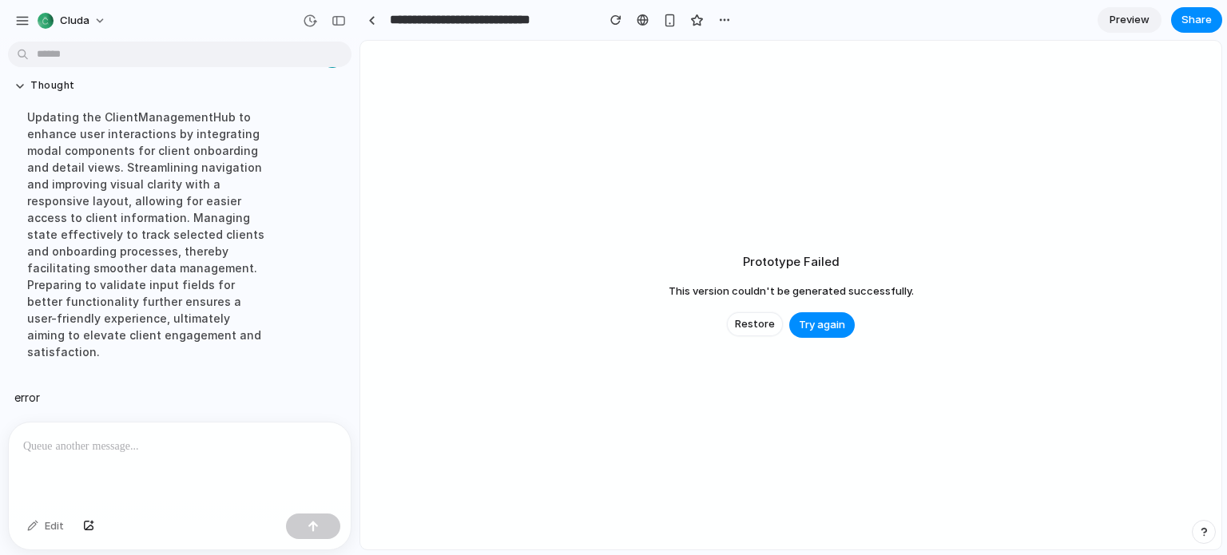
scroll to position [875, 0]
click at [833, 323] on span "Try again" at bounding box center [822, 325] width 46 height 16
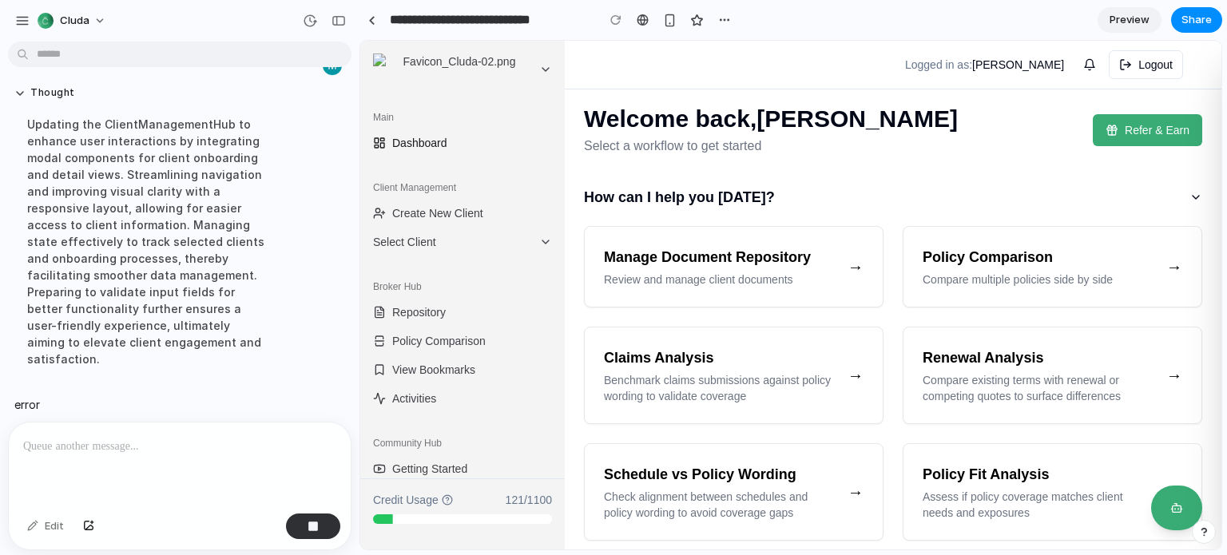
scroll to position [911, 0]
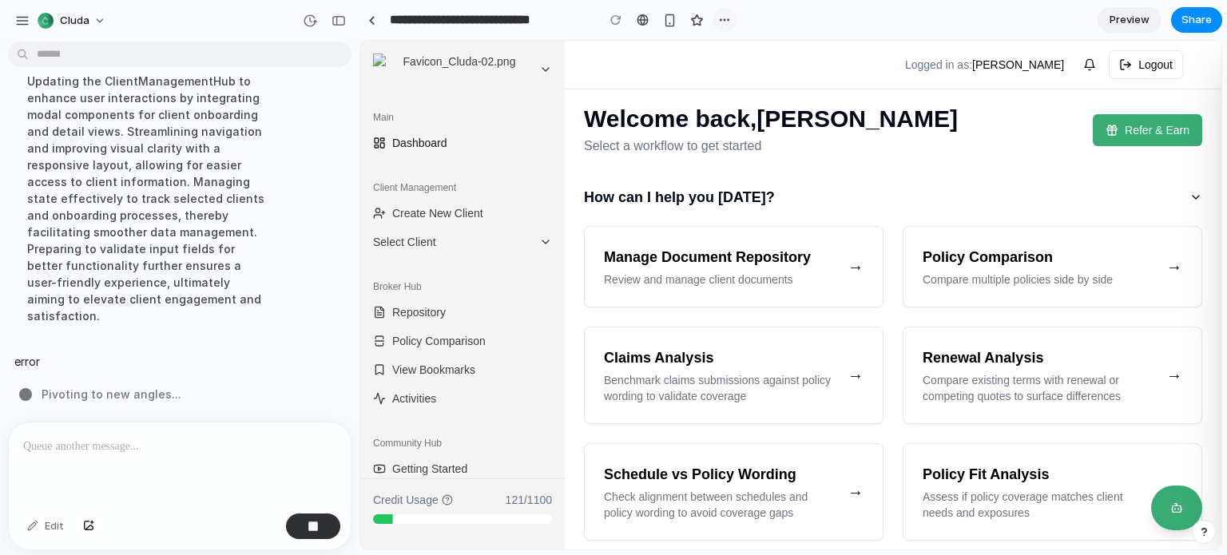
click at [735, 18] on button "button" at bounding box center [724, 20] width 24 height 24
click at [725, 19] on div "Duplicate Delete" at bounding box center [613, 277] width 1227 height 555
click at [137, 443] on p at bounding box center [176, 446] width 307 height 19
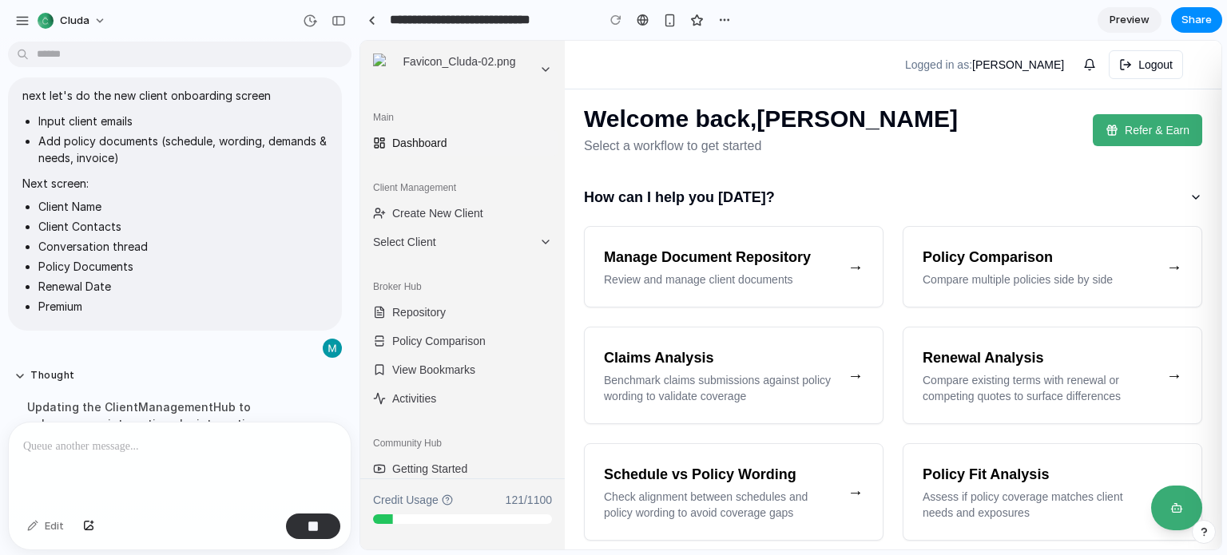
scroll to position [591, 0]
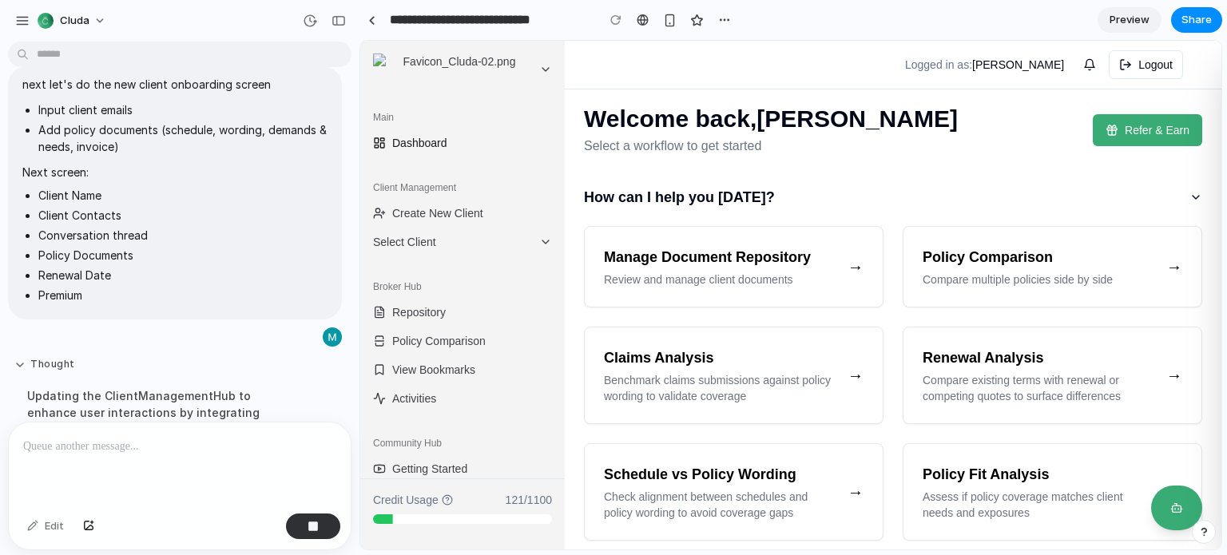
click at [61, 363] on button "Thought" at bounding box center [147, 365] width 267 height 14
click at [71, 371] on button "Thought" at bounding box center [147, 365] width 267 height 14
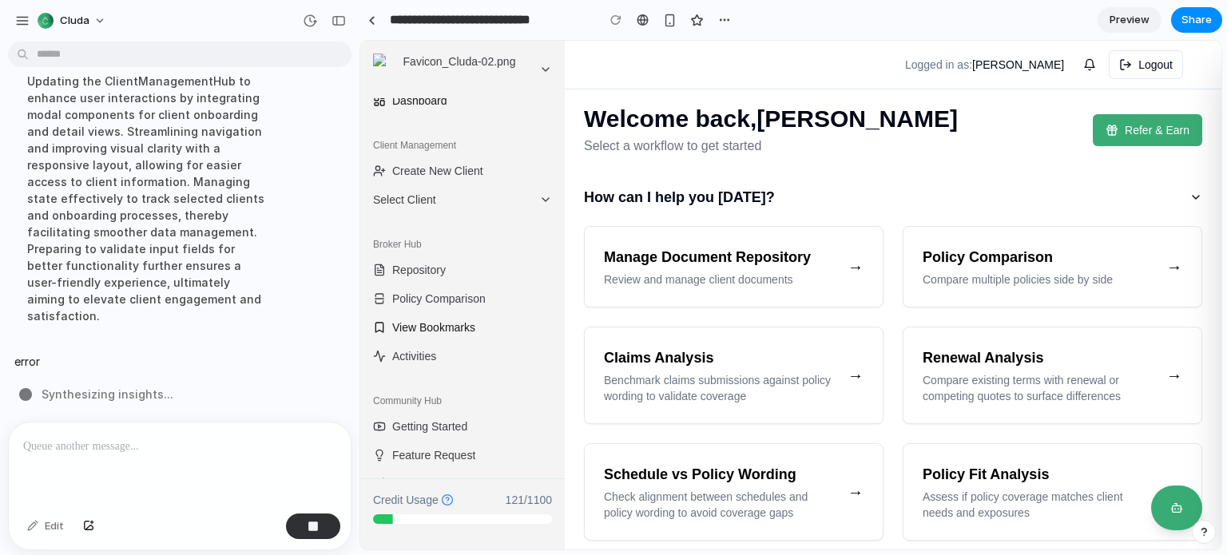
scroll to position [66, 0]
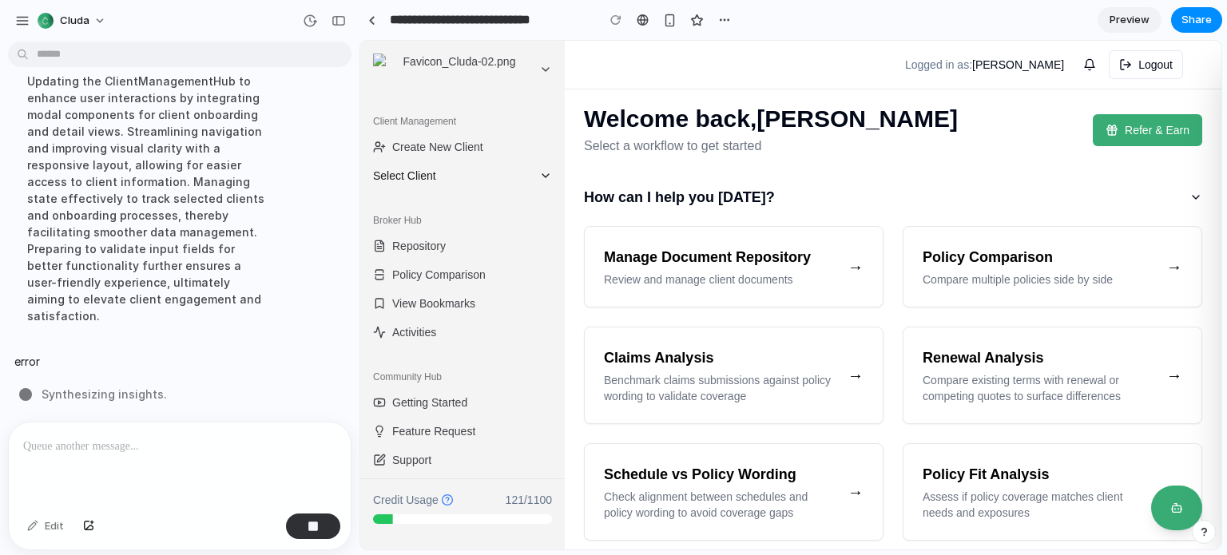
click at [430, 163] on button "Select Client" at bounding box center [463, 176] width 192 height 26
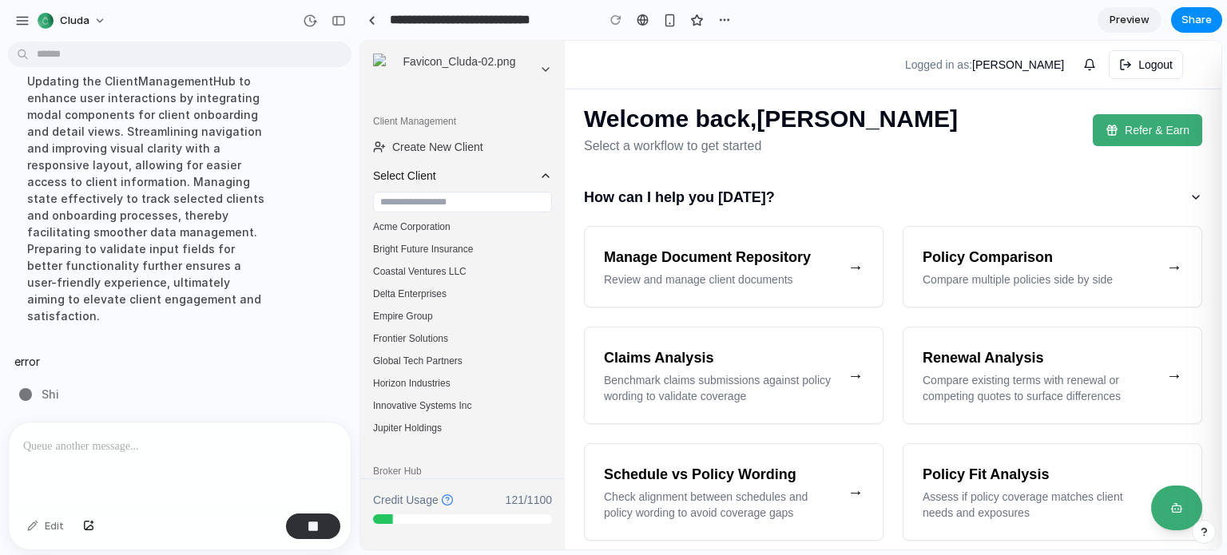
click at [499, 179] on span "Select Client" at bounding box center [453, 176] width 160 height 16
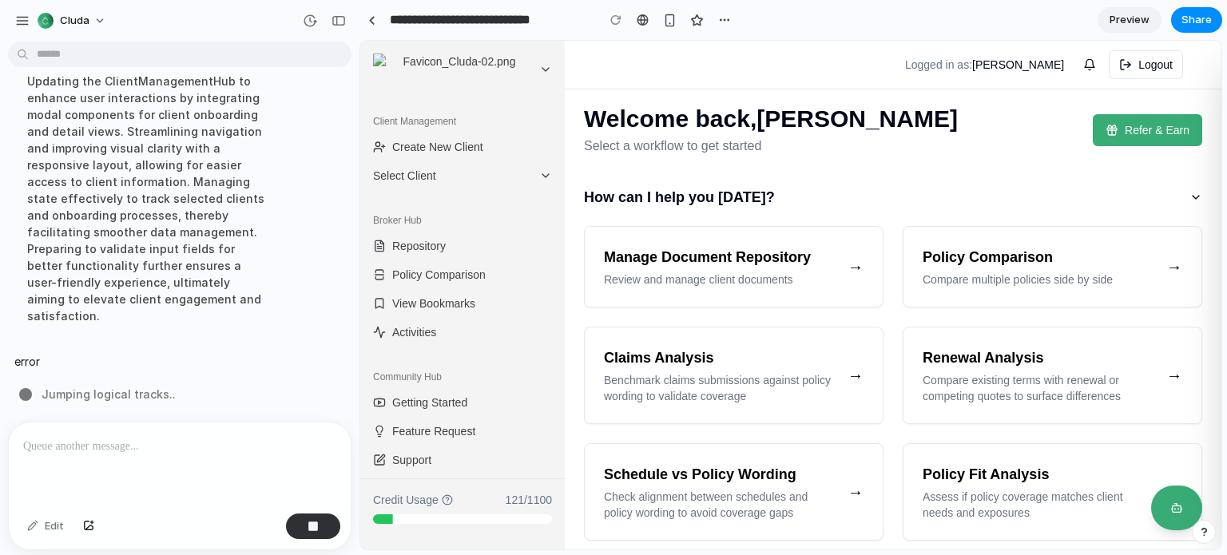
click at [141, 429] on div at bounding box center [180, 464] width 342 height 85
click at [77, 399] on div "I want to create a client management hub in the side bar. First tab should be '…" at bounding box center [175, 235] width 350 height 374
click at [302, 530] on button "button" at bounding box center [313, 527] width 54 height 26
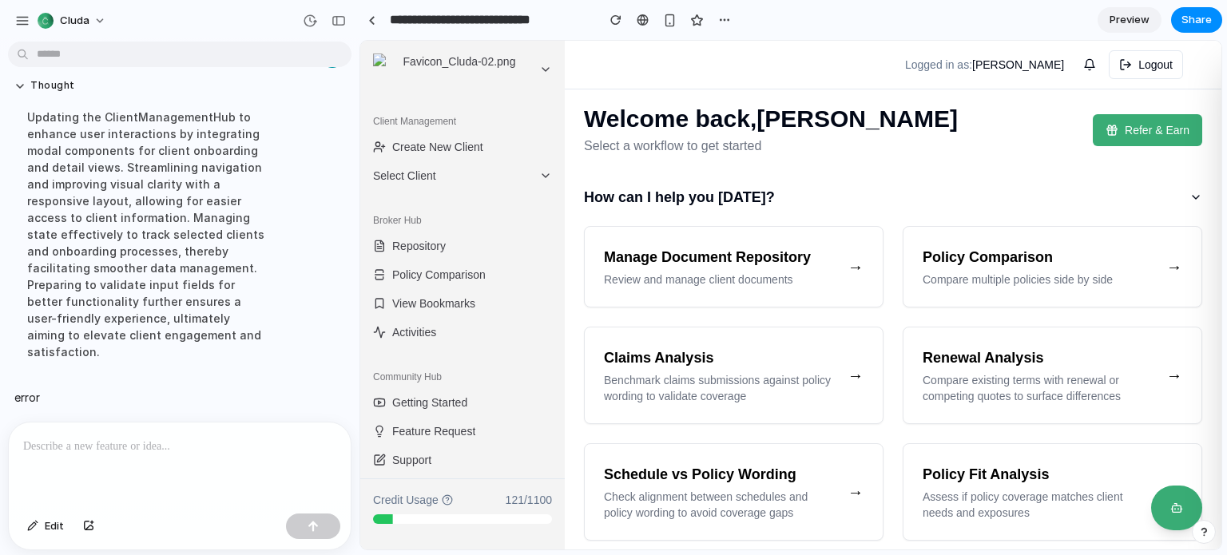
click at [124, 454] on div at bounding box center [180, 464] width 342 height 85
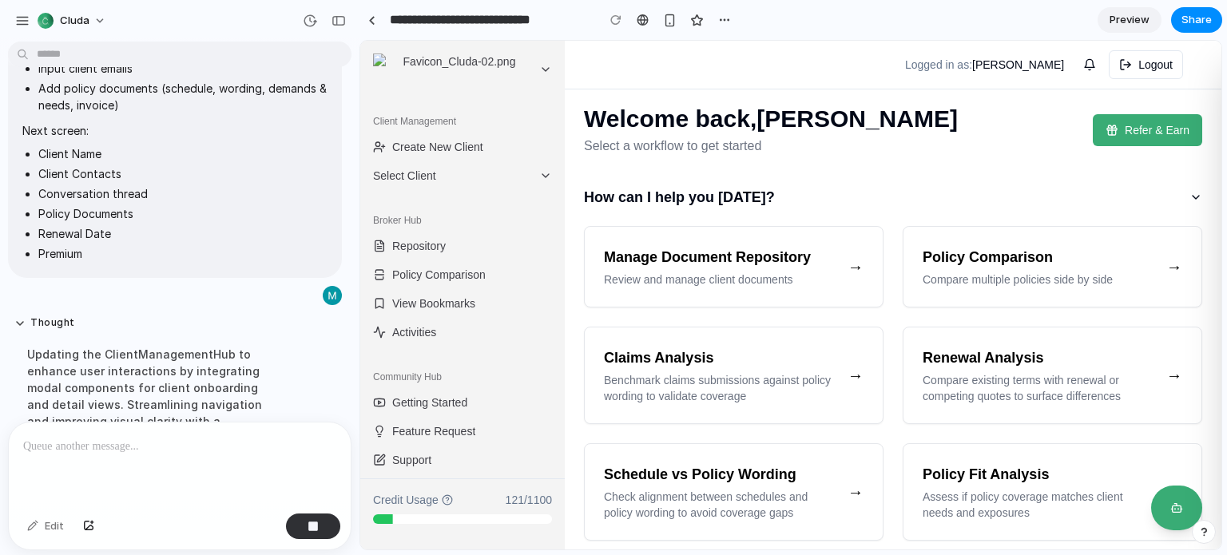
scroll to position [589, 0]
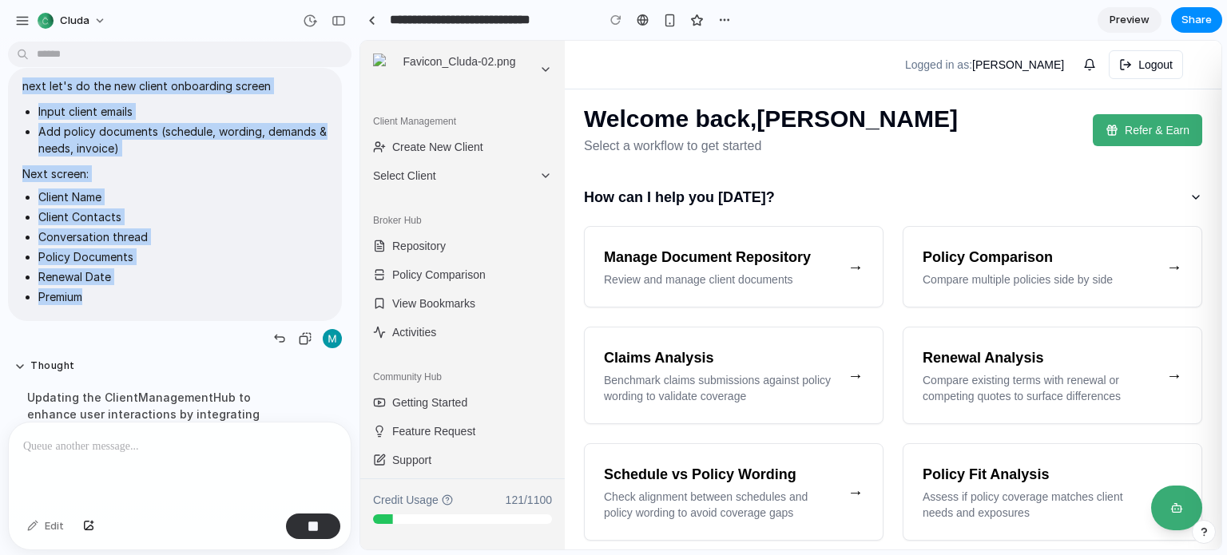
drag, startPoint x: 104, startPoint y: 311, endPoint x: 22, endPoint y: 110, distance: 217.4
click at [22, 110] on div "next let's do the new client onboarding screen Input client emails Add policy d…" at bounding box center [175, 194] width 334 height 253
click at [105, 305] on li "Premium" at bounding box center [182, 296] width 289 height 17
drag, startPoint x: 94, startPoint y: 315, endPoint x: 137, endPoint y: 103, distance: 216.8
click at [137, 103] on span "next let's do the new client onboarding screen Input client emails Add policy d…" at bounding box center [174, 194] width 305 height 234
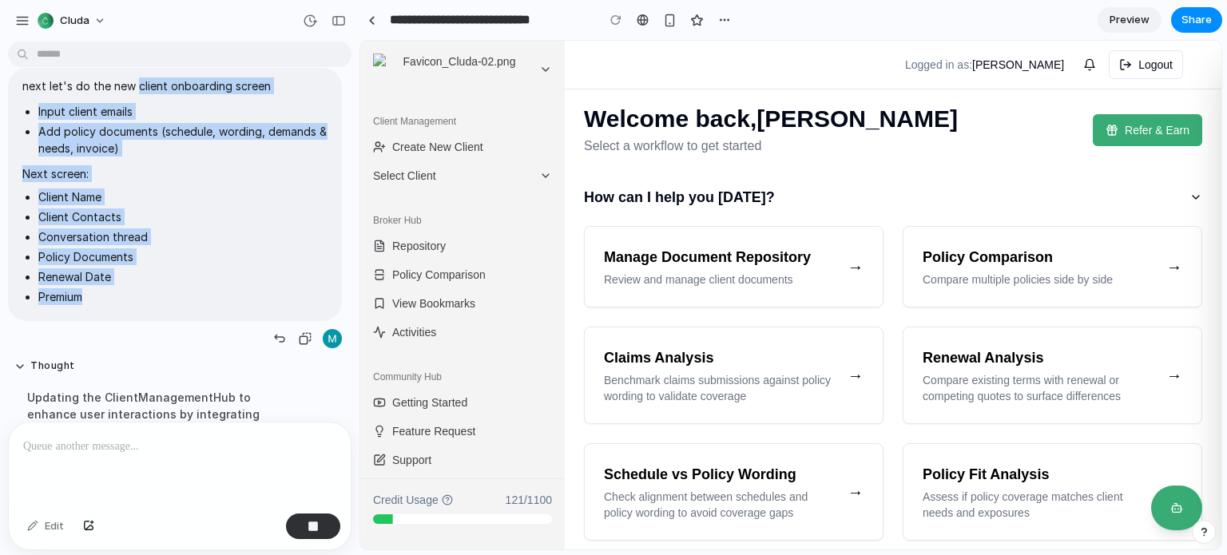
copy span "client onboarding screen Input client emails Add policy documents (schedule, wo…"
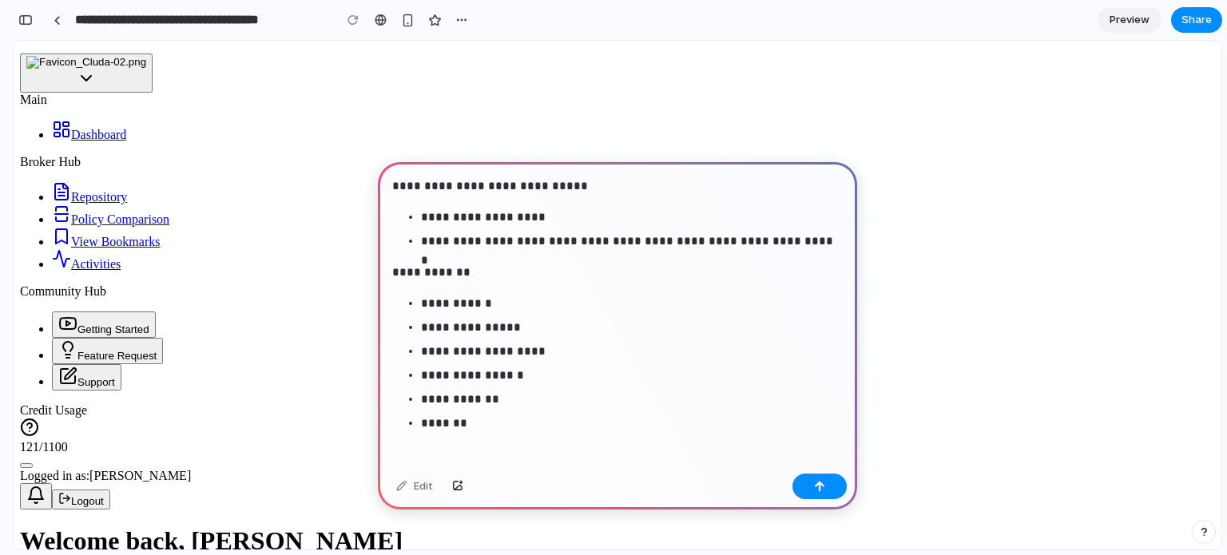
click at [534, 218] on p "**********" at bounding box center [628, 217] width 415 height 19
click at [553, 357] on p "**********" at bounding box center [628, 351] width 415 height 19
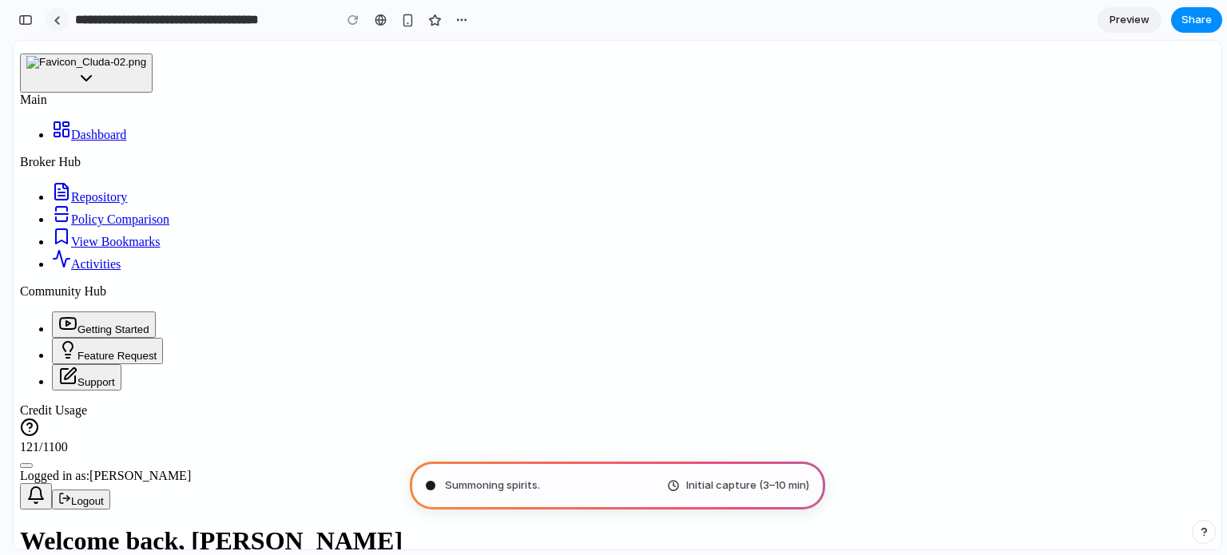
click at [45, 23] on div at bounding box center [57, 20] width 24 height 24
click at [32, 20] on button "button" at bounding box center [26, 20] width 26 height 26
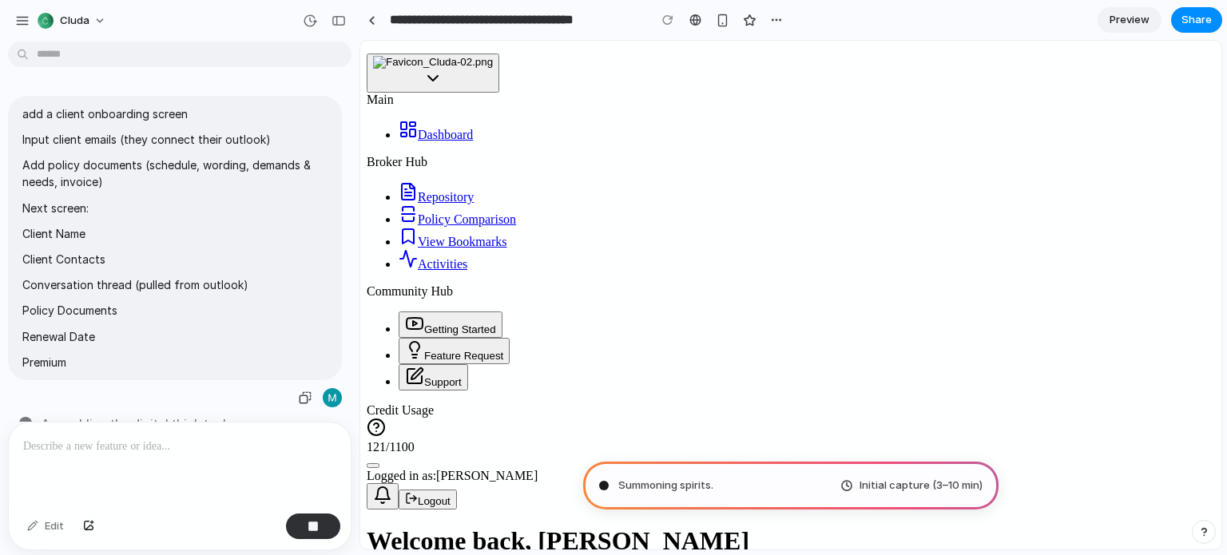
scroll to position [35, 0]
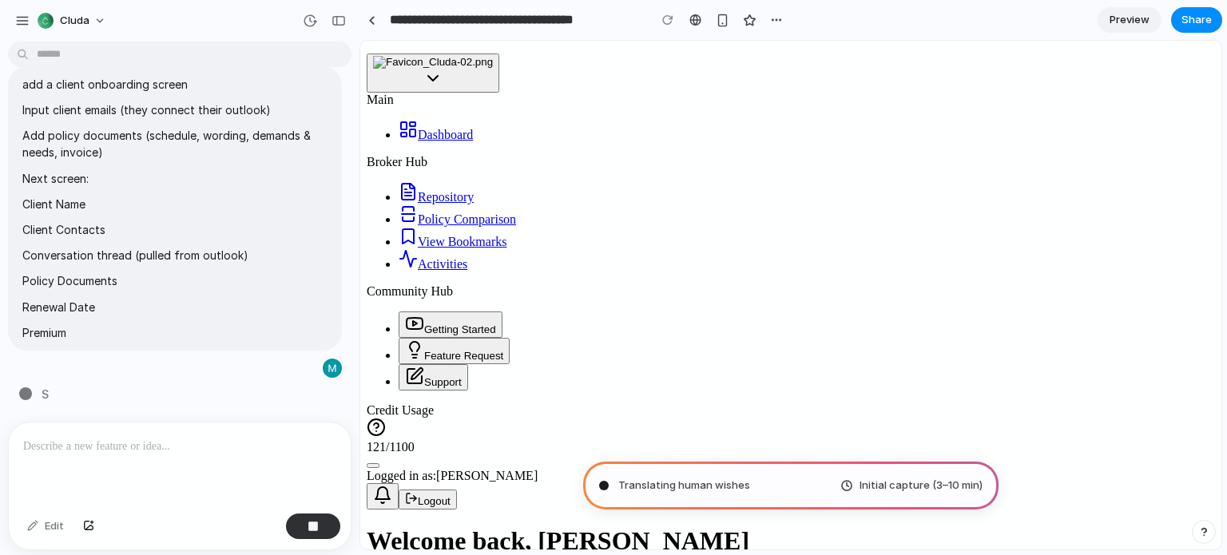
type input "**********"
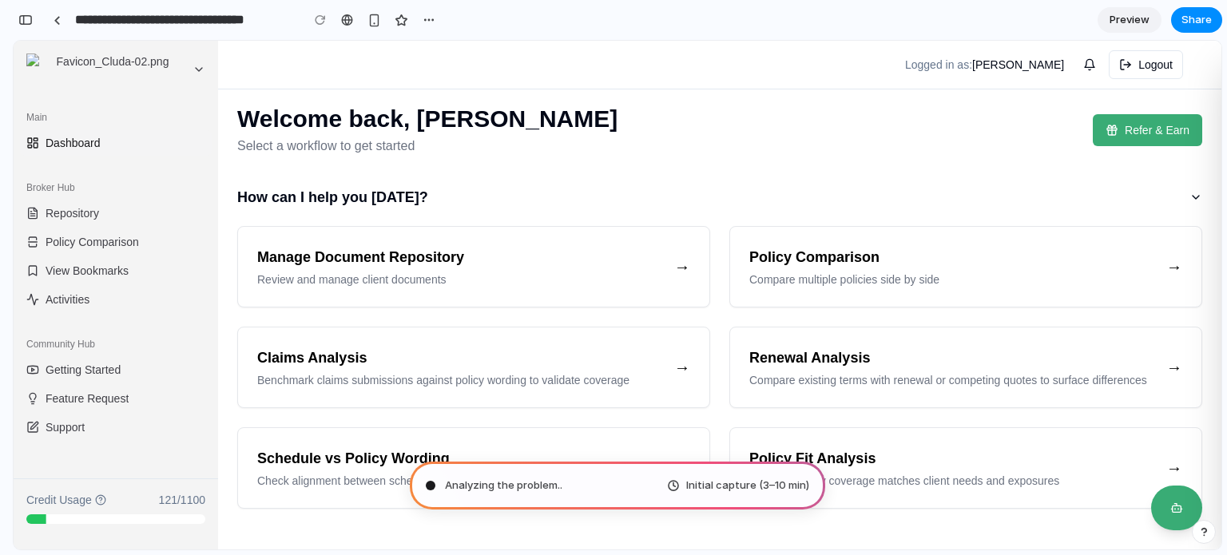
scroll to position [982, 0]
click at [30, 23] on div "button" at bounding box center [25, 19] width 14 height 11
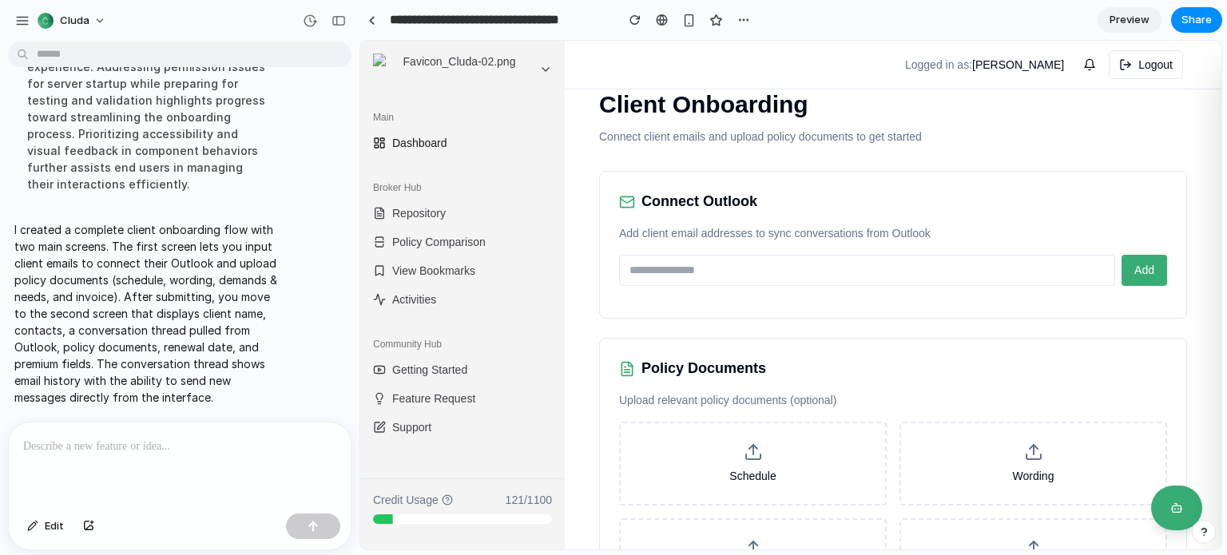
scroll to position [0, 0]
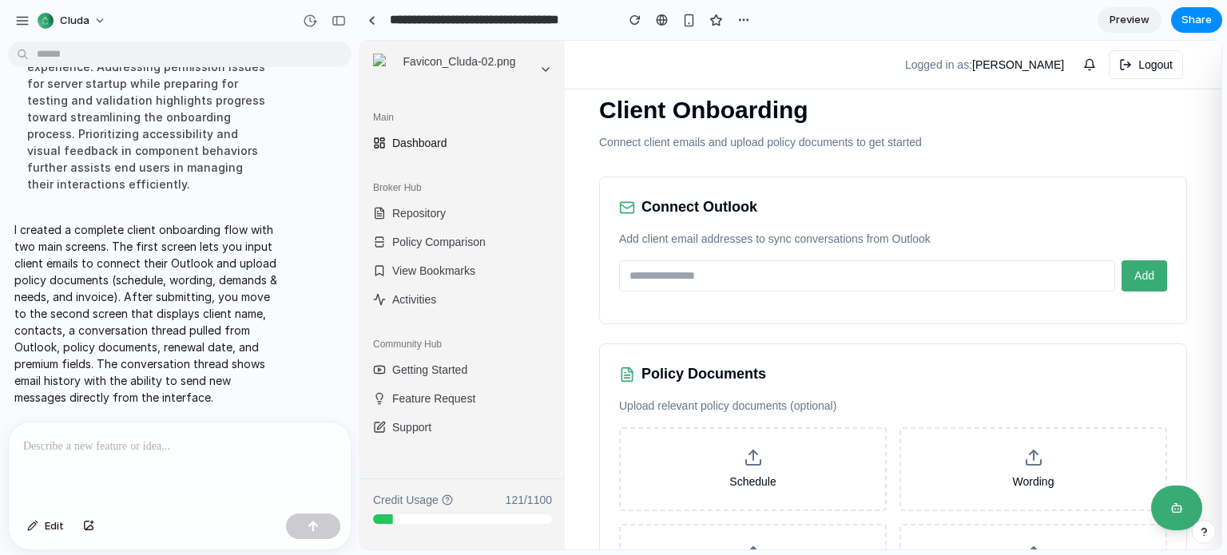
click at [867, 278] on input "email" at bounding box center [867, 275] width 496 height 31
click at [960, 225] on div "Connect Outlook Add client email addresses to sync conversations from Outlook A…" at bounding box center [893, 250] width 588 height 148
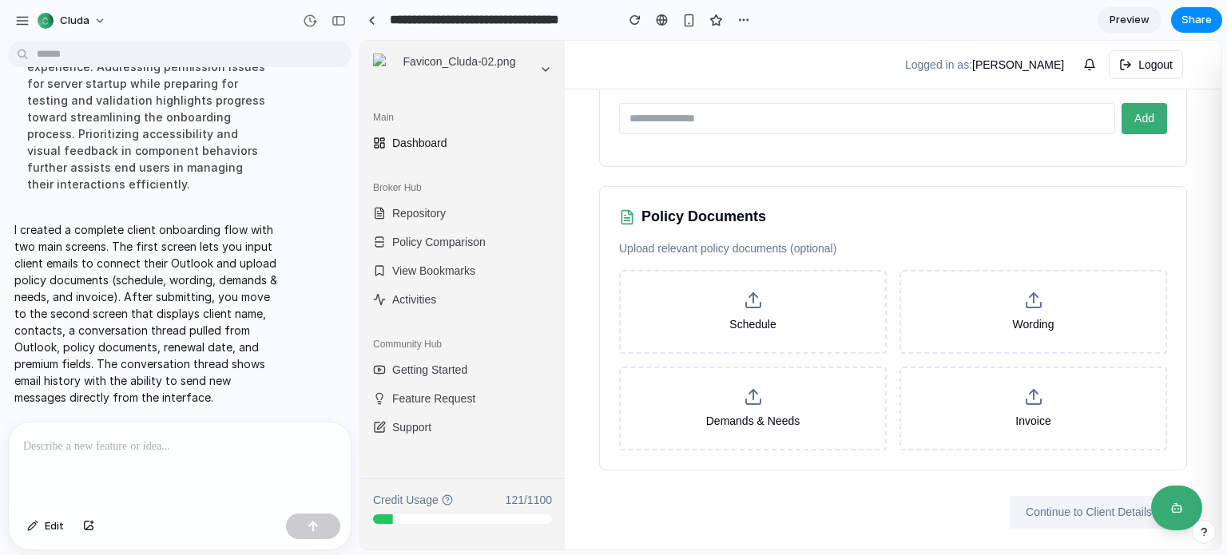
scroll to position [160, 0]
click at [1140, 18] on span "Preview" at bounding box center [1129, 20] width 40 height 16
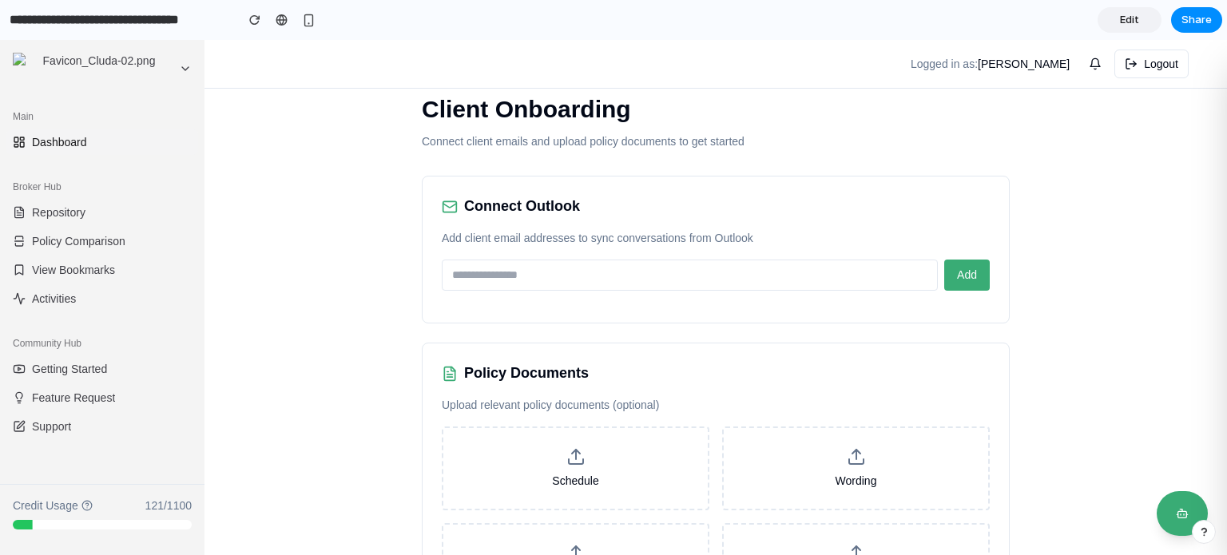
click at [611, 280] on input "email" at bounding box center [690, 275] width 496 height 31
type input "**********"
click at [967, 282] on button "Add" at bounding box center [967, 275] width 46 height 31
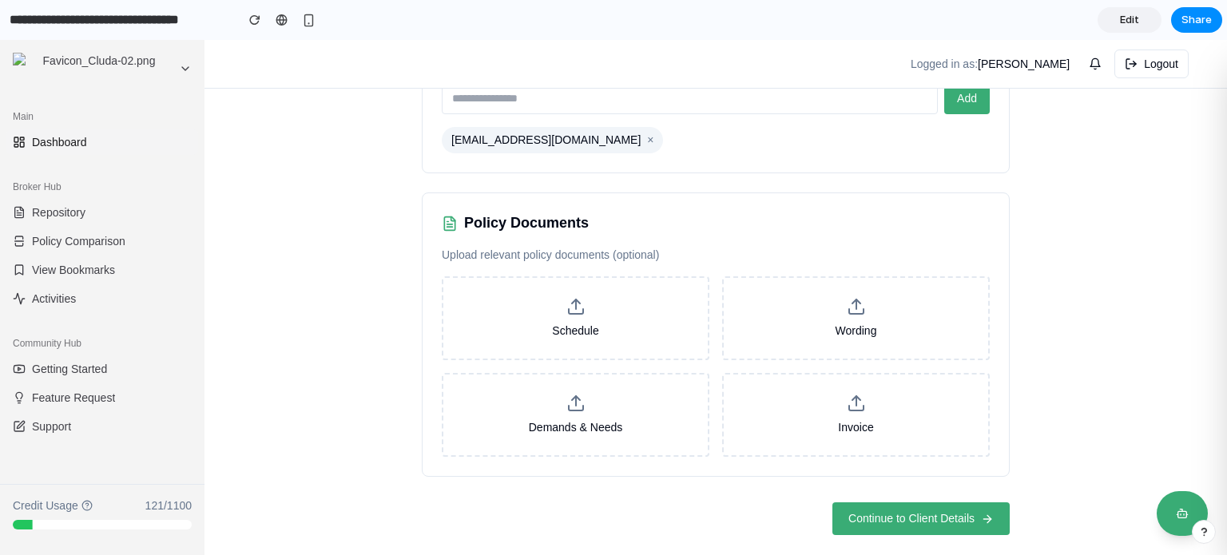
scroll to position [179, 0]
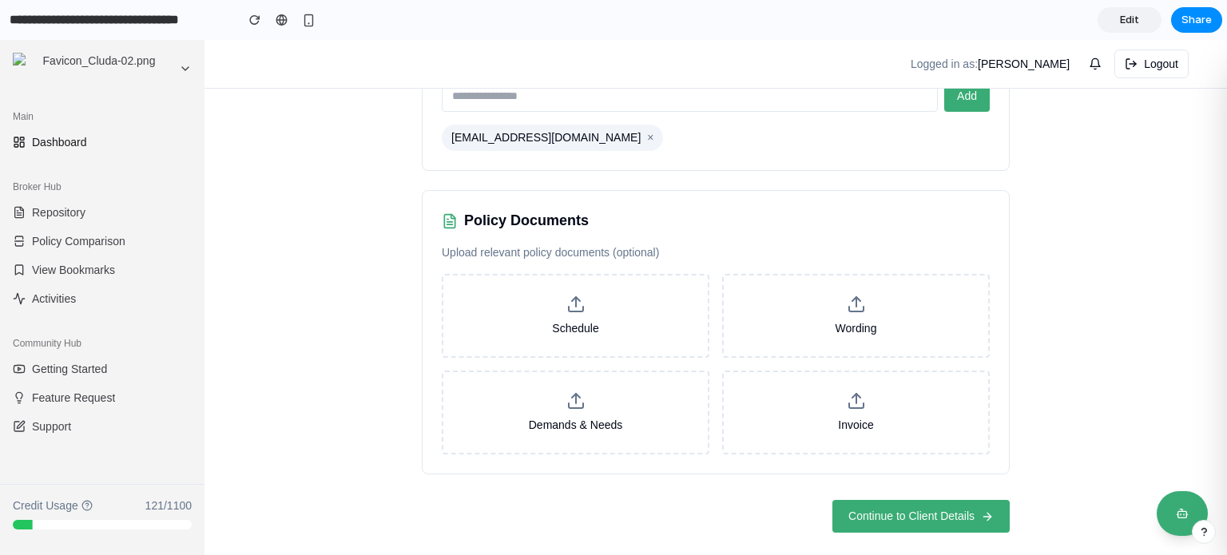
click at [602, 331] on label "Schedule" at bounding box center [576, 316] width 268 height 84
click at [0, 40] on input "Schedule" at bounding box center [0, 40] width 0 height 0
click at [901, 519] on span "Continue to Client Details" at bounding box center [911, 516] width 126 height 17
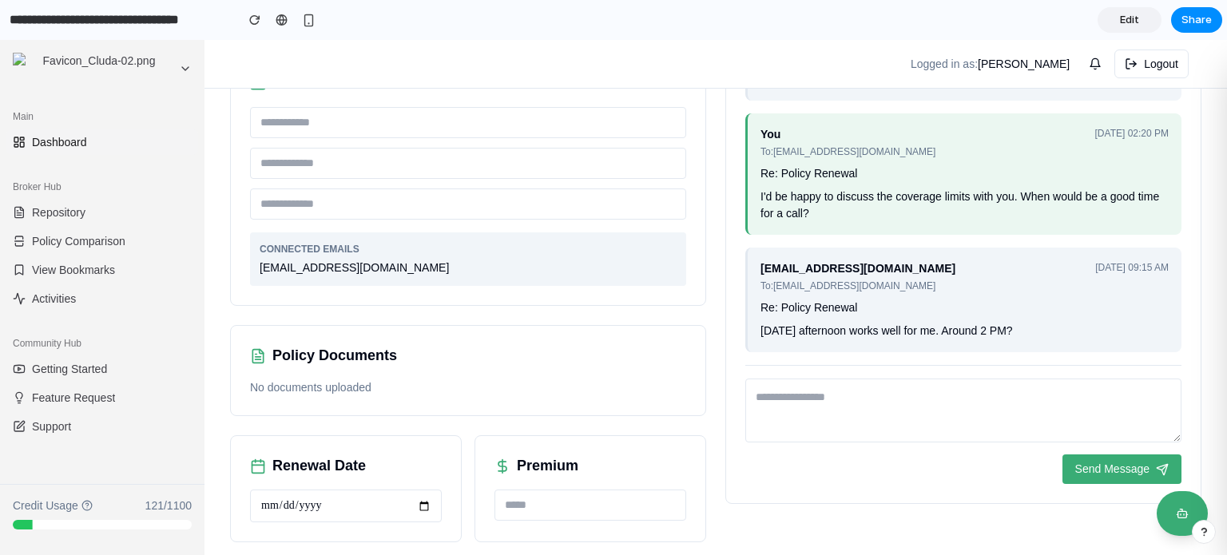
scroll to position [256, 0]
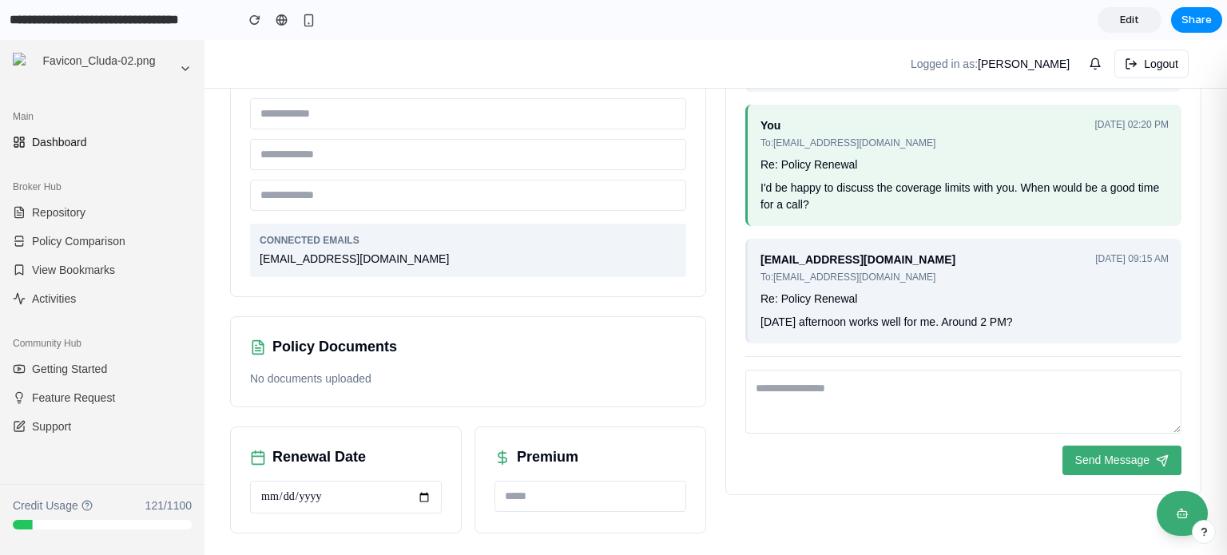
click at [848, 410] on textarea at bounding box center [963, 402] width 436 height 64
click at [524, 498] on input "text" at bounding box center [590, 496] width 192 height 31
click at [623, 500] on input "text" at bounding box center [590, 496] width 192 height 31
click at [669, 500] on input "text" at bounding box center [590, 496] width 192 height 31
click at [747, 504] on div "Client Name Client Contacts CONNECTED EMAILS mick@simpliautomation.com Policy D…" at bounding box center [715, 226] width 971 height 614
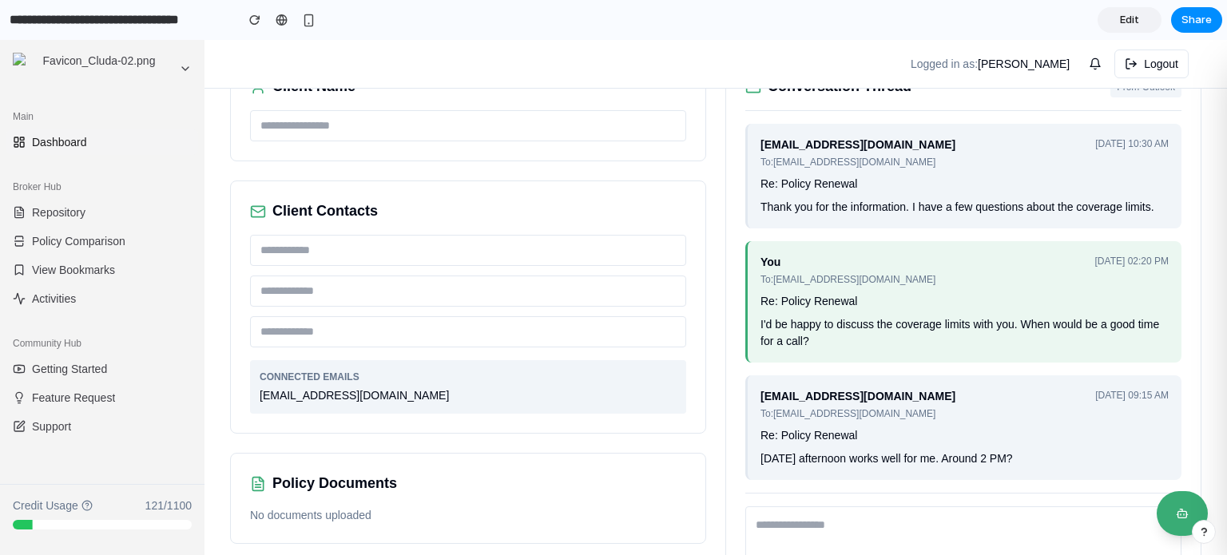
scroll to position [0, 0]
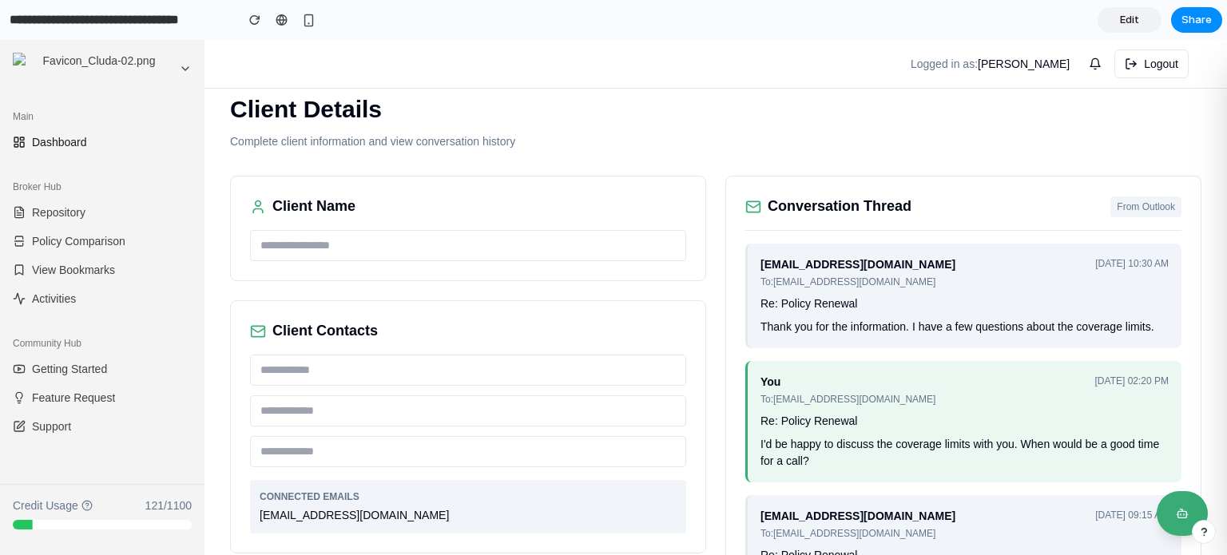
click at [406, 380] on input "text" at bounding box center [468, 370] width 436 height 31
click at [510, 245] on input "text" at bounding box center [468, 245] width 436 height 31
click at [510, 249] on input "text" at bounding box center [468, 245] width 436 height 31
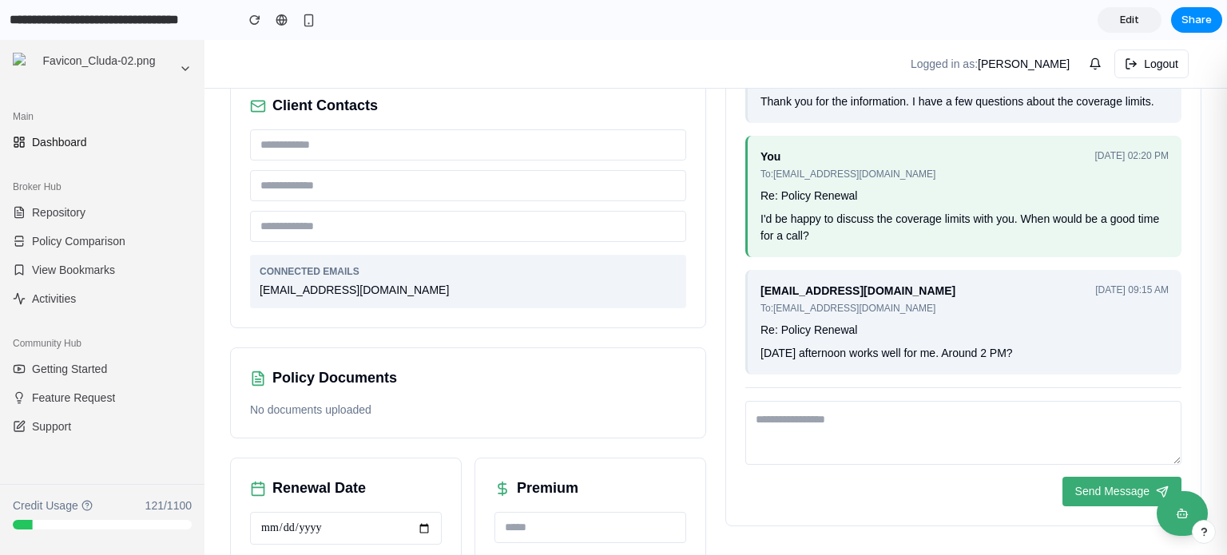
scroll to position [256, 0]
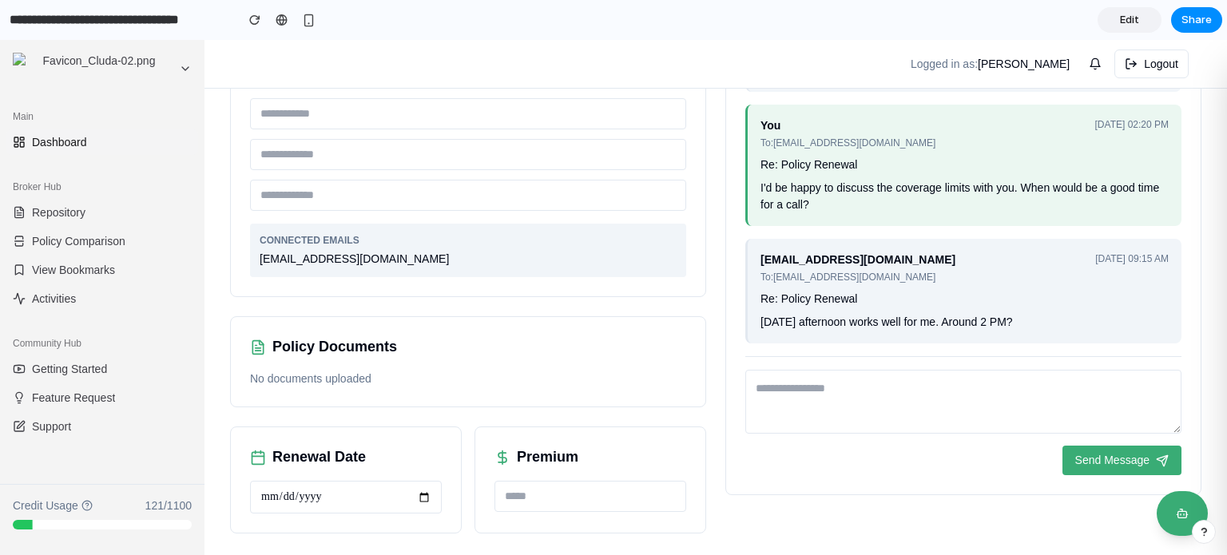
click at [862, 398] on textarea at bounding box center [963, 402] width 436 height 64
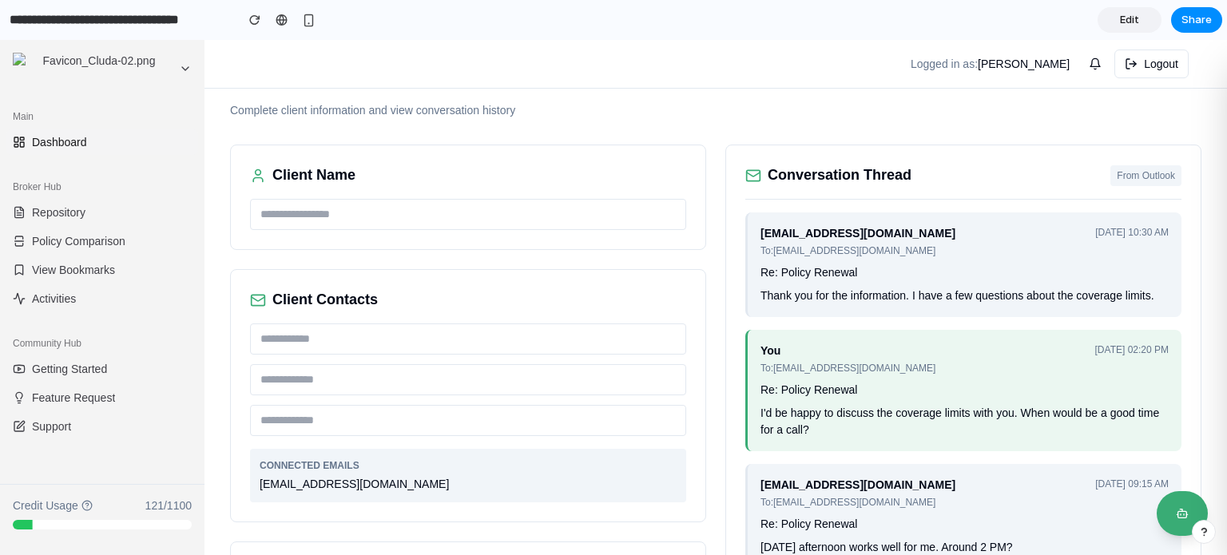
scroll to position [0, 0]
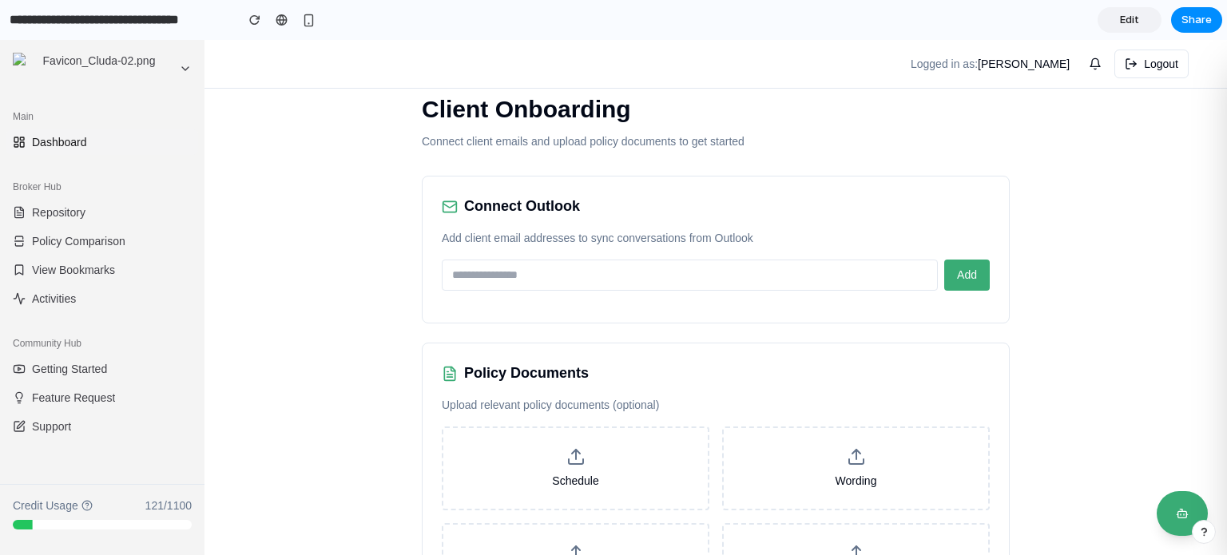
click at [664, 268] on input "email" at bounding box center [690, 275] width 496 height 31
type input "**********"
click at [974, 286] on button "Add" at bounding box center [967, 275] width 46 height 31
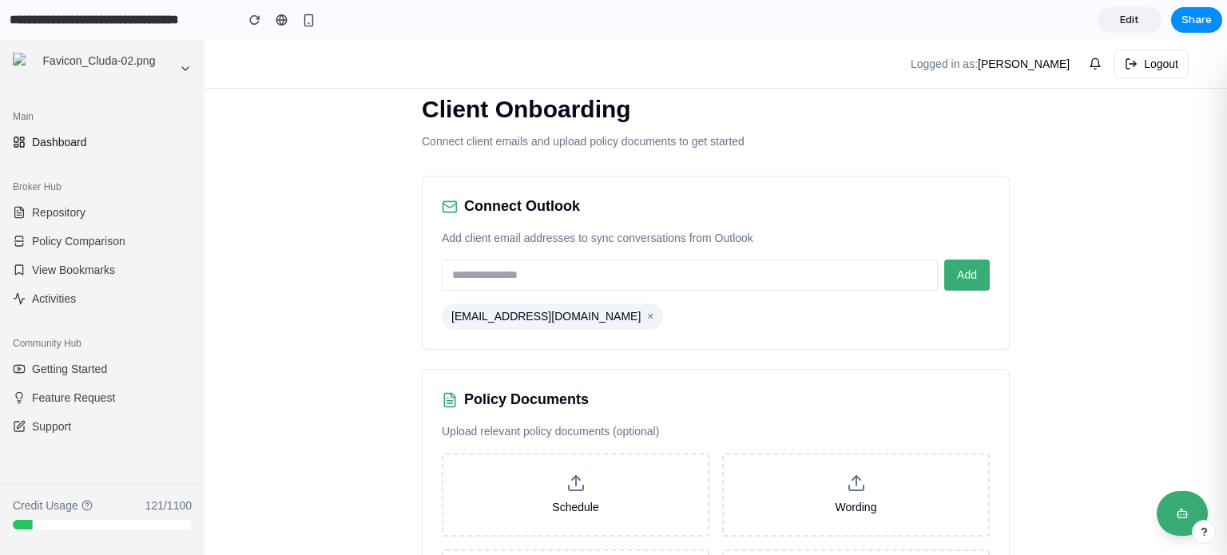
drag, startPoint x: 632, startPoint y: 268, endPoint x: 661, endPoint y: 268, distance: 29.5
click at [633, 268] on input "email" at bounding box center [690, 275] width 496 height 31
click at [827, 303] on div "mick@simpliautomation.com ×" at bounding box center [716, 316] width 548 height 26
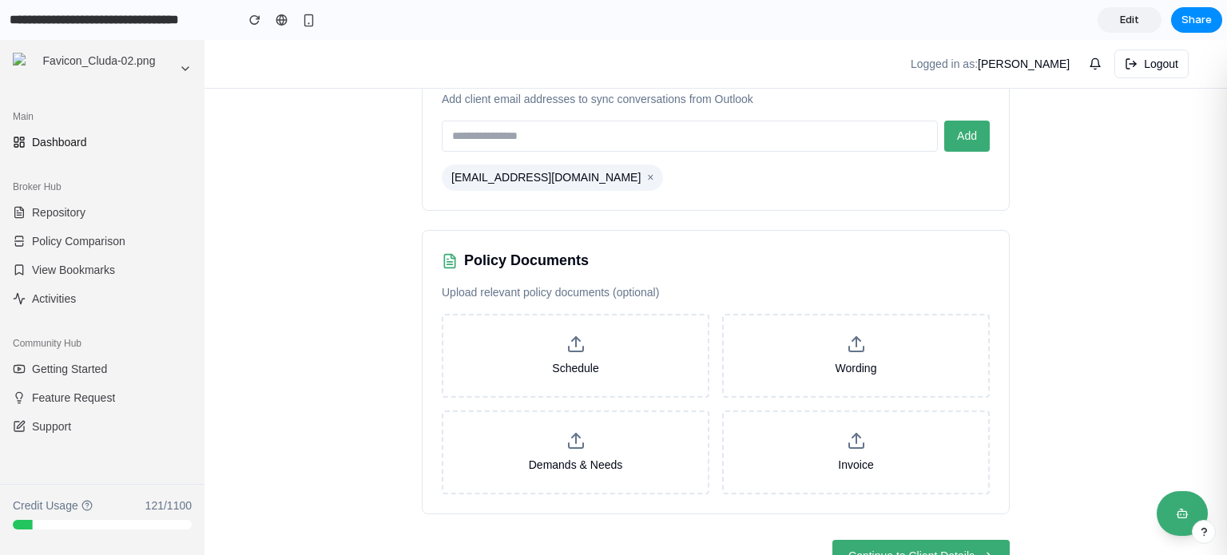
scroll to position [179, 0]
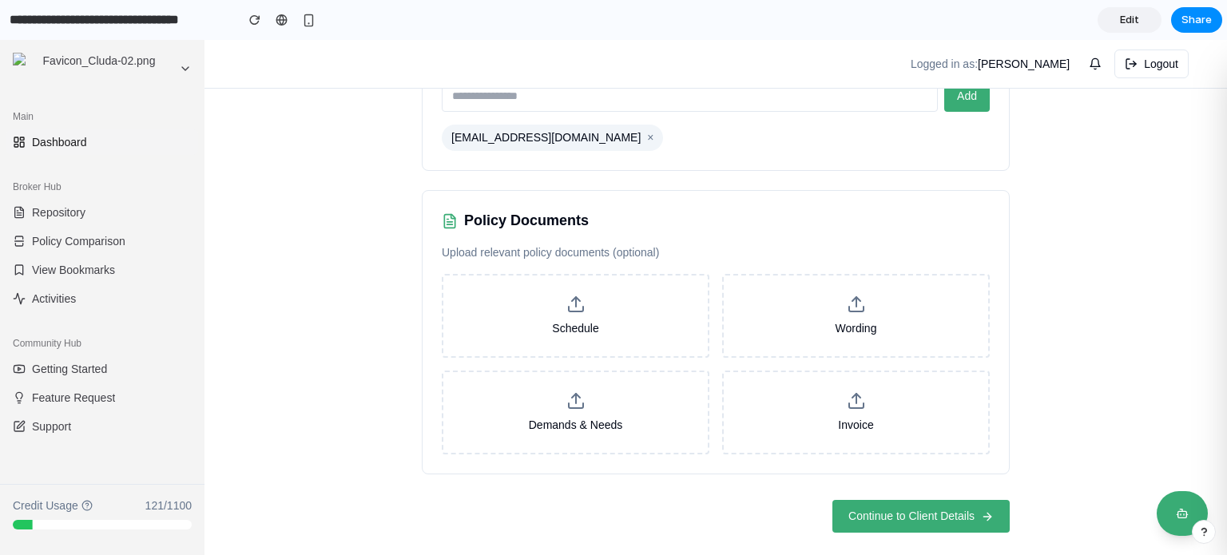
click at [566, 302] on icon at bounding box center [575, 304] width 19 height 19
click at [0, 40] on input "Schedule" at bounding box center [0, 40] width 0 height 0
click at [893, 508] on span "Continue to Client Details" at bounding box center [911, 516] width 126 height 17
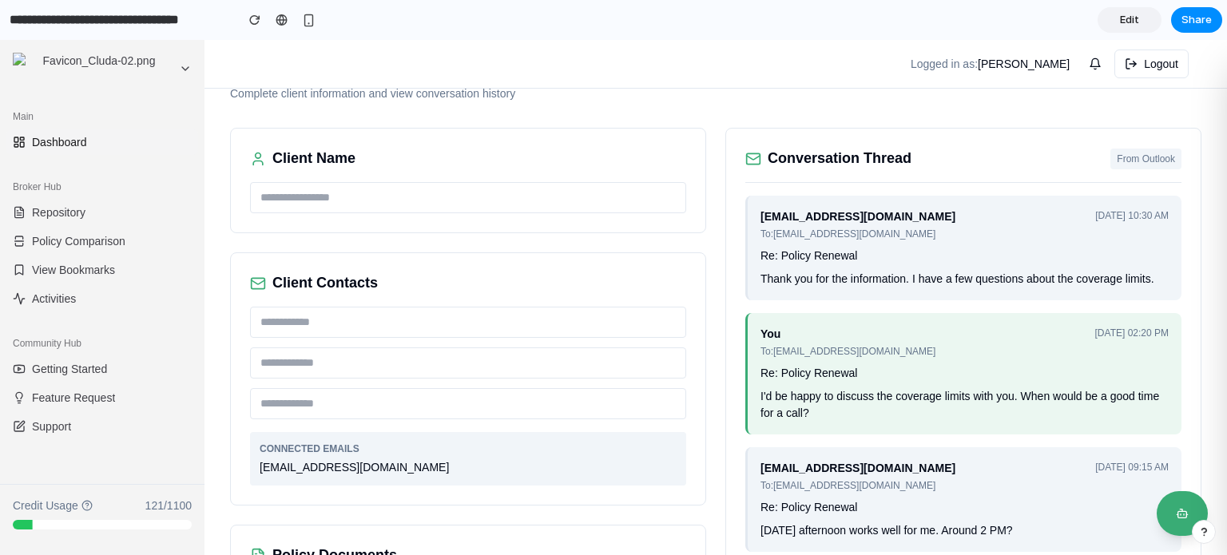
scroll to position [0, 0]
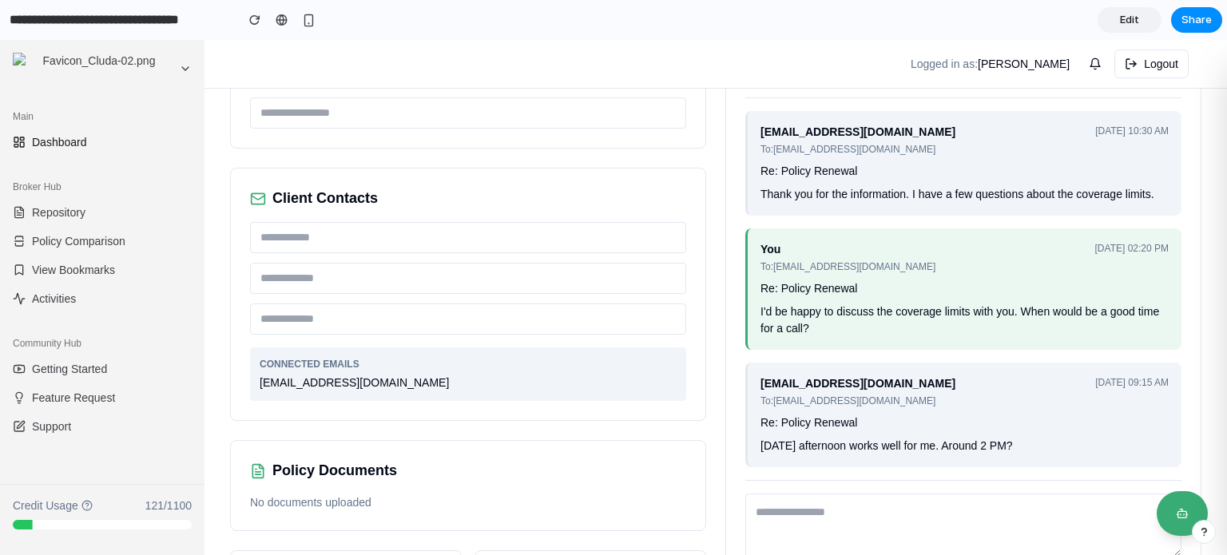
click at [840, 502] on textarea at bounding box center [963, 526] width 436 height 64
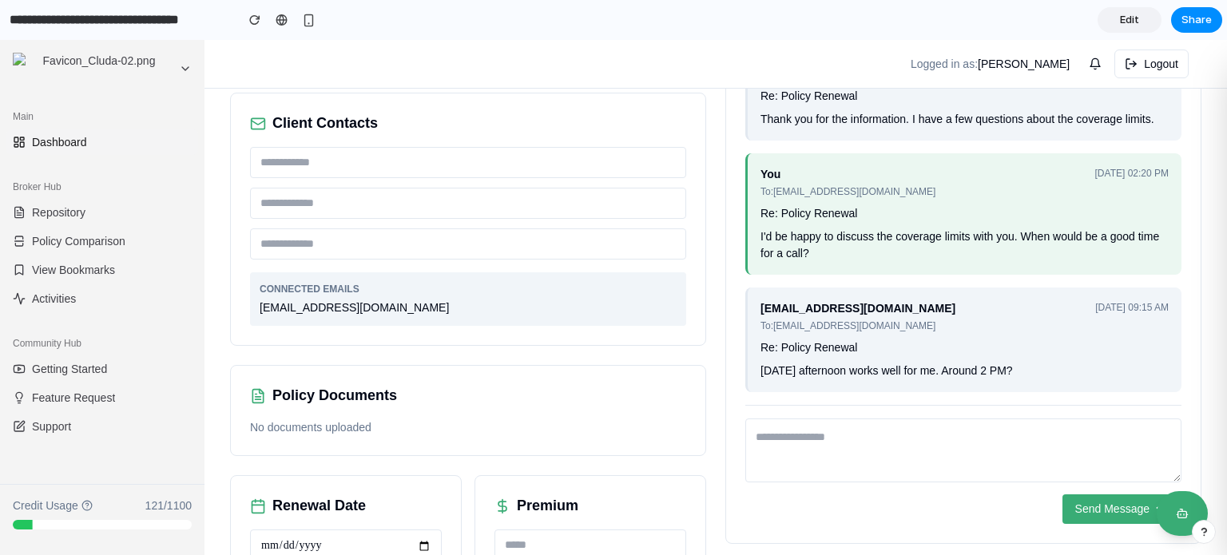
scroll to position [256, 0]
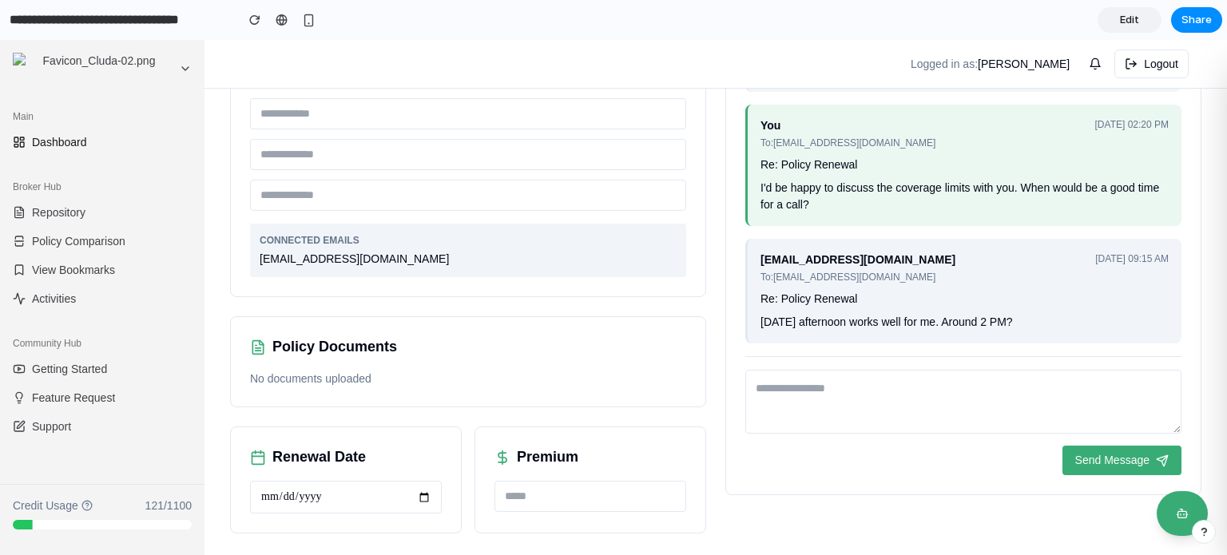
click at [553, 492] on input "text" at bounding box center [590, 496] width 192 height 31
click at [756, 512] on div "Client Name Client Contacts CONNECTED EMAILS mick@simpliautomation.com Policy D…" at bounding box center [715, 226] width 971 height 614
